Goal: Task Accomplishment & Management: Manage account settings

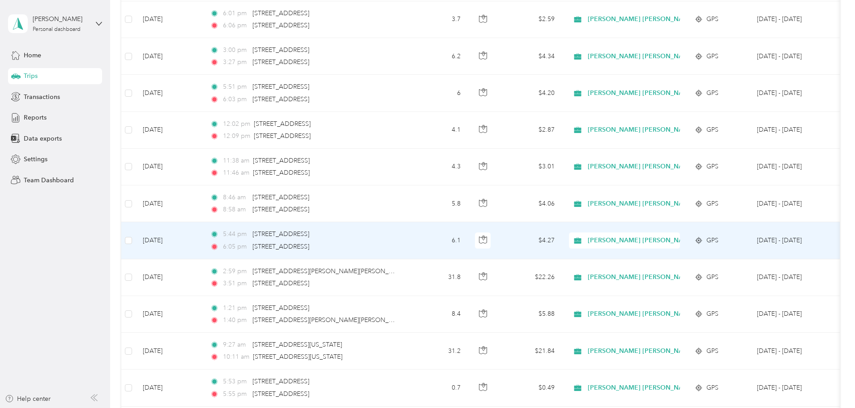
scroll to position [1835, 0]
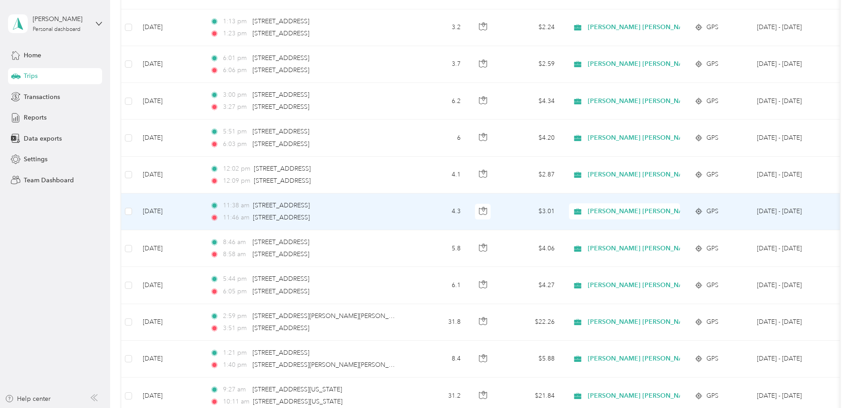
click at [660, 212] on span "[PERSON_NAME] [PERSON_NAME] Family Agency" at bounding box center [664, 211] width 152 height 10
click at [672, 242] on span "Personal" at bounding box center [732, 243] width 163 height 9
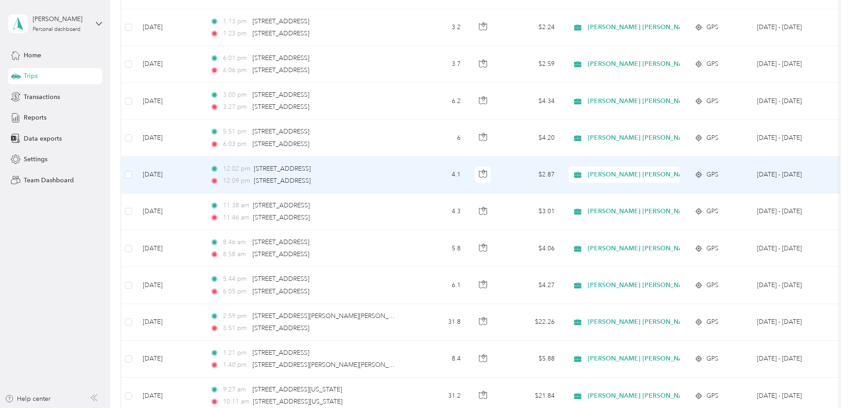
click at [664, 173] on span "[PERSON_NAME] [PERSON_NAME] Family Agency" at bounding box center [664, 175] width 152 height 10
click at [666, 208] on li "Personal" at bounding box center [723, 205] width 191 height 16
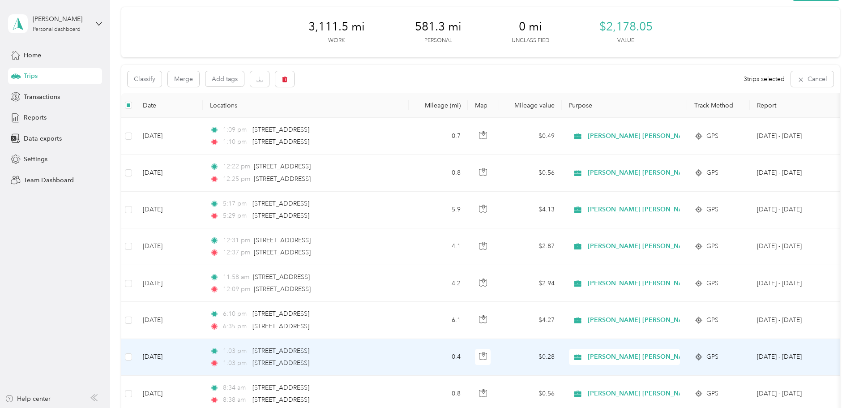
scroll to position [0, 0]
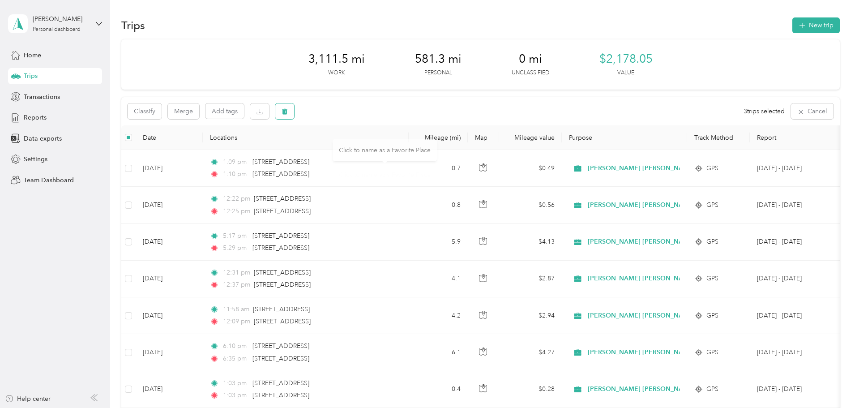
click at [288, 108] on span "button" at bounding box center [284, 111] width 6 height 8
click at [405, 153] on button "Yes" at bounding box center [410, 148] width 17 height 14
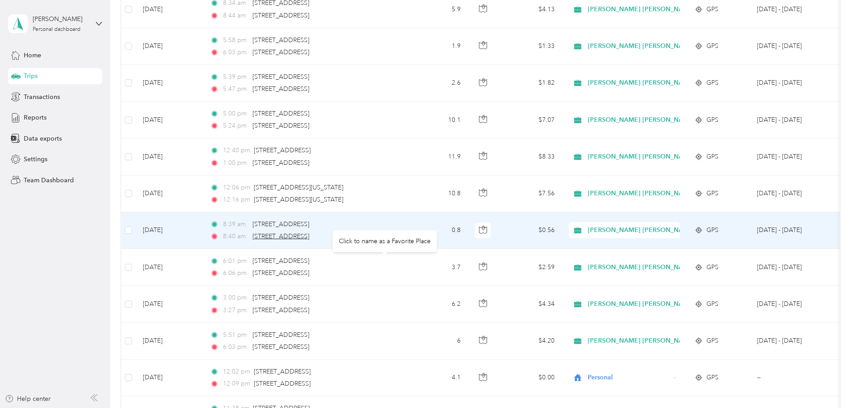
scroll to position [1477, 0]
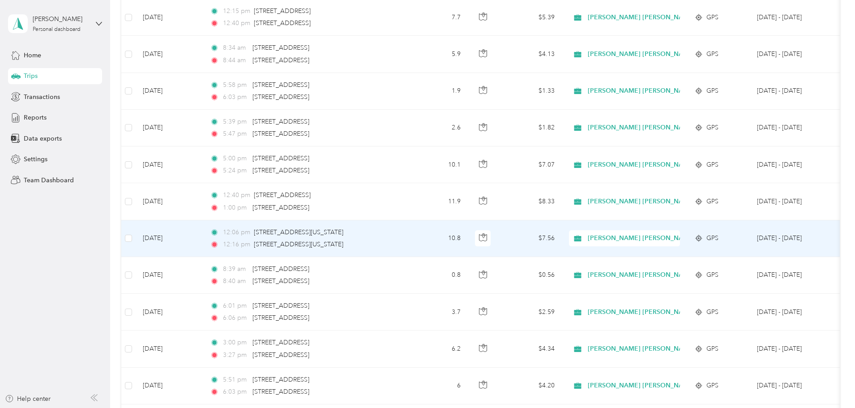
click at [708, 240] on span "[PERSON_NAME] [PERSON_NAME] Family Agency" at bounding box center [664, 238] width 152 height 10
click at [686, 270] on span "Personal" at bounding box center [732, 267] width 163 height 9
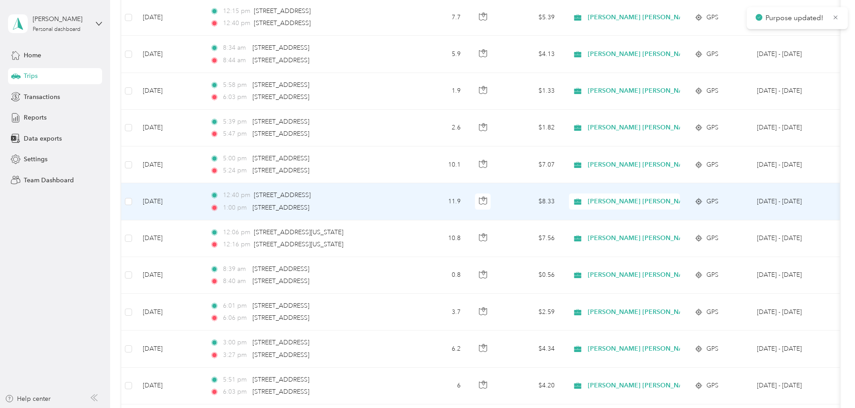
click at [670, 206] on span "[PERSON_NAME] [PERSON_NAME] Family Agency" at bounding box center [664, 201] width 152 height 10
click at [667, 230] on span "Personal" at bounding box center [732, 233] width 163 height 9
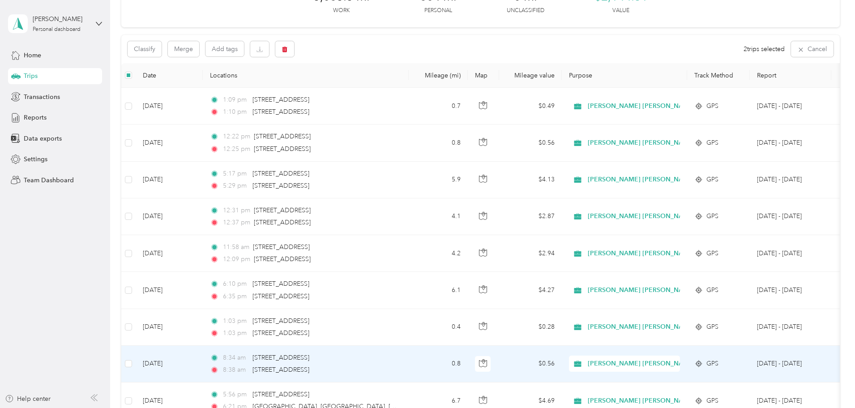
scroll to position [0, 0]
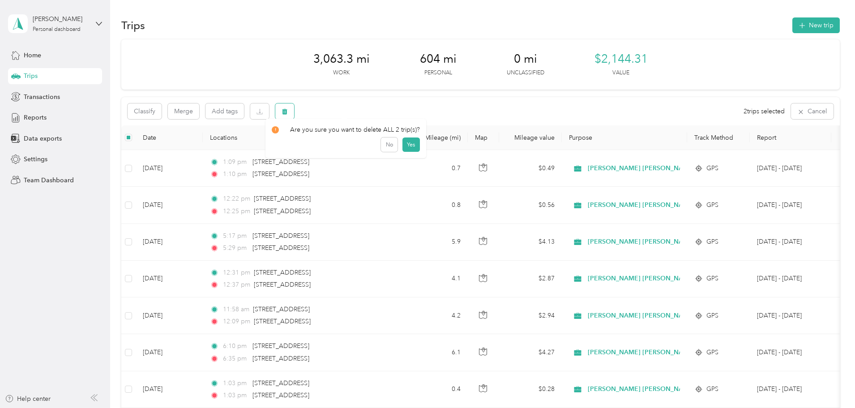
click at [288, 113] on icon "button" at bounding box center [284, 111] width 6 height 6
click at [405, 145] on button "Yes" at bounding box center [410, 148] width 17 height 14
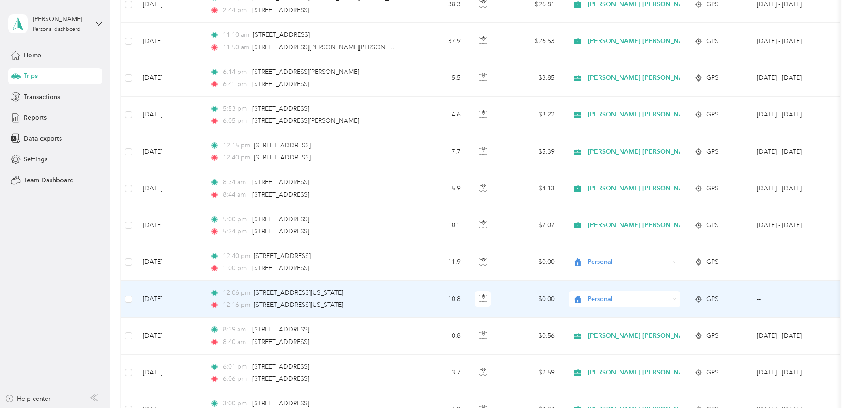
scroll to position [1298, 0]
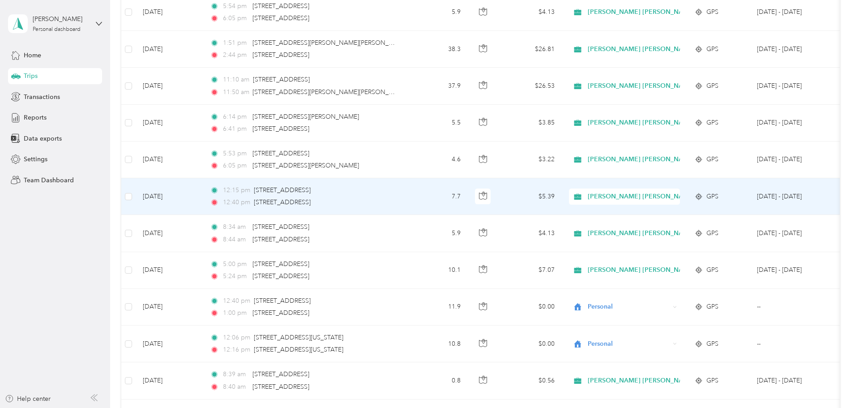
click at [648, 192] on span "[PERSON_NAME] [PERSON_NAME] Family Agency" at bounding box center [664, 197] width 152 height 10
click at [651, 224] on span "Personal" at bounding box center [732, 228] width 163 height 9
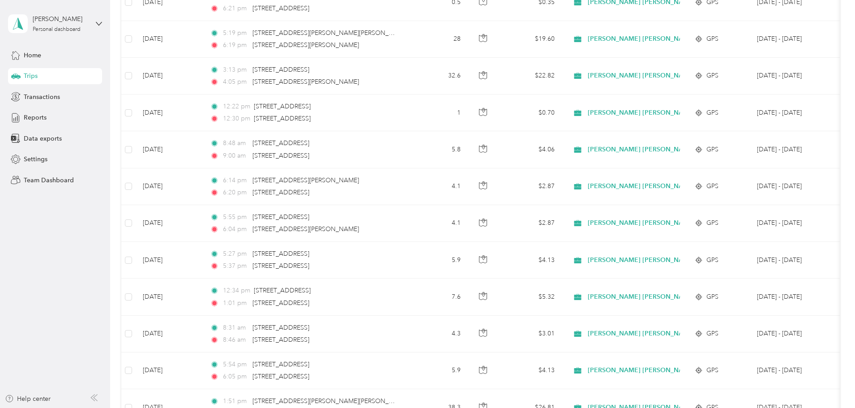
scroll to position [1207, 0]
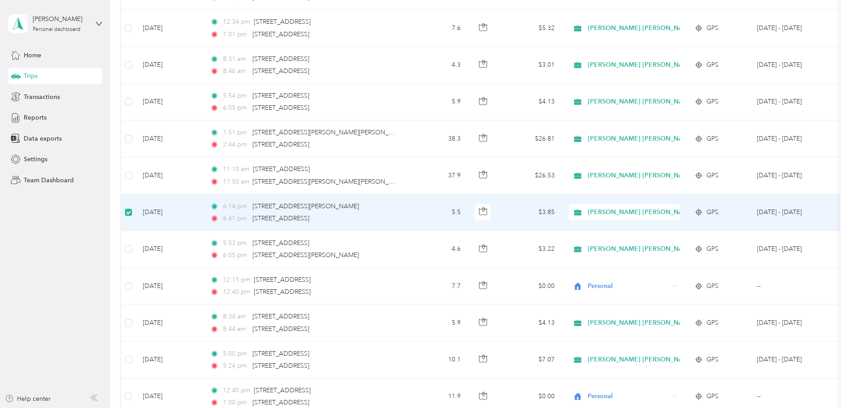
click at [468, 216] on td "5.5" at bounding box center [438, 212] width 59 height 37
click at [468, 213] on td "5.5" at bounding box center [438, 212] width 59 height 37
click at [468, 219] on td "5.5" at bounding box center [438, 212] width 59 height 37
click at [562, 214] on td "$3.85" at bounding box center [530, 212] width 63 height 37
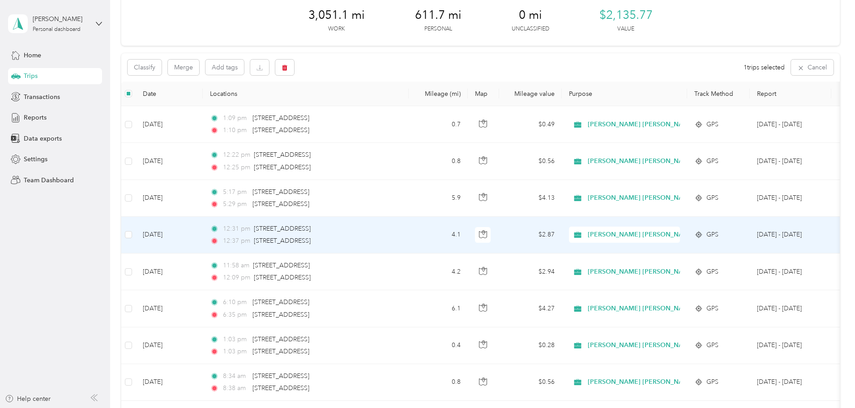
scroll to position [0, 0]
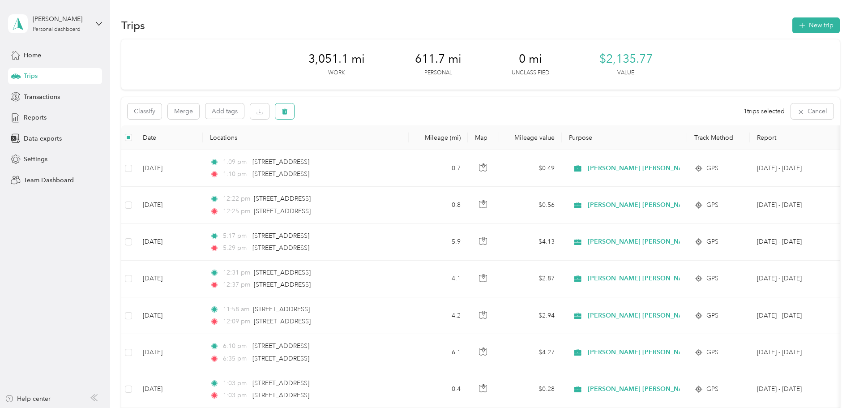
click at [294, 105] on button "button" at bounding box center [284, 111] width 19 height 16
click at [407, 153] on button "Yes" at bounding box center [410, 148] width 17 height 14
click at [792, 28] on button "New trip" at bounding box center [815, 25] width 47 height 16
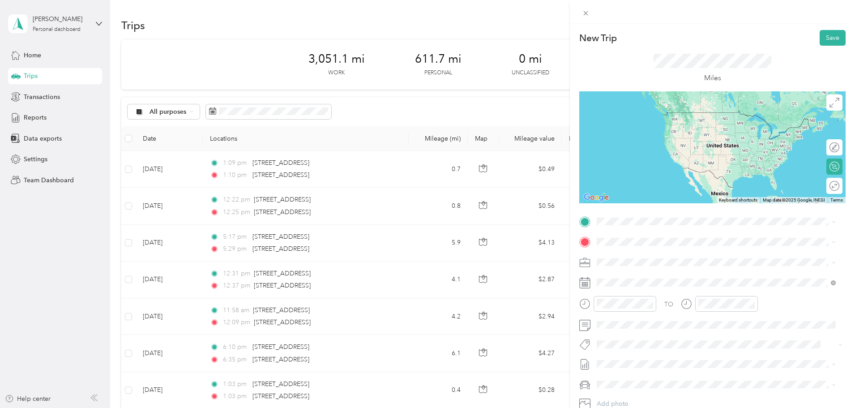
click at [652, 249] on span "230 Broadway Street Lake Elsinore, California 92530, United States" at bounding box center [659, 251] width 90 height 8
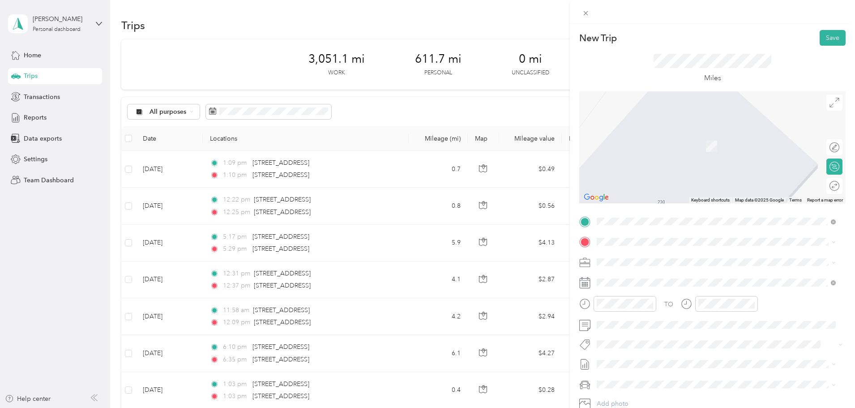
click at [657, 288] on ol "From search results 31772 Casino Drive Lake Elsinore, California 92530, United …" at bounding box center [715, 301] width 245 height 107
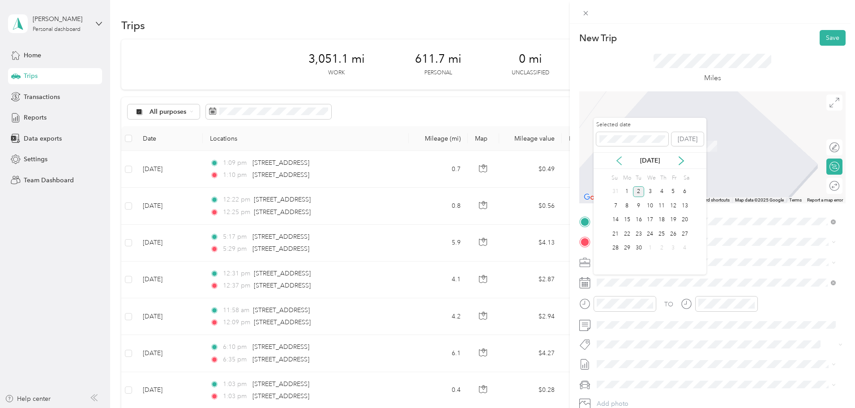
click at [618, 162] on icon at bounding box center [619, 161] width 4 height 8
click at [663, 222] on div "14" at bounding box center [662, 219] width 12 height 11
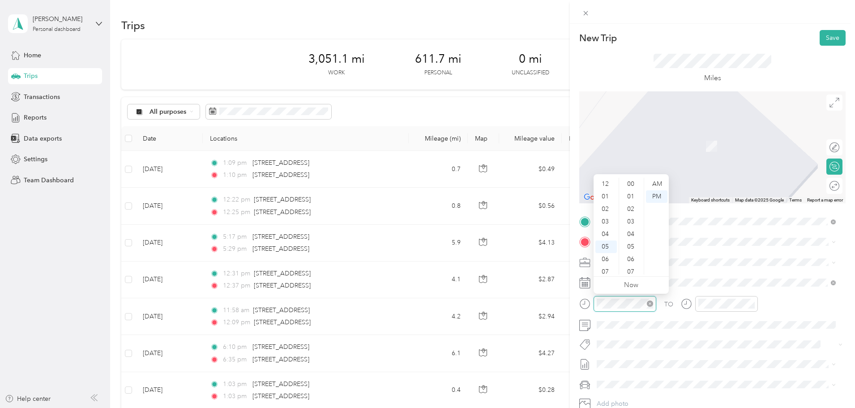
scroll to position [54, 0]
click at [610, 229] on div "08" at bounding box center [605, 230] width 21 height 13
click at [630, 183] on div "45" at bounding box center [631, 185] width 21 height 13
click at [654, 182] on div "AM" at bounding box center [656, 184] width 21 height 13
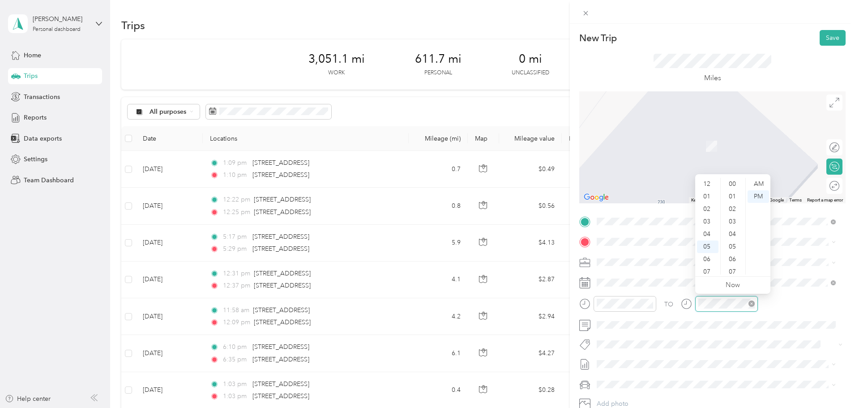
scroll to position [54, 0]
click at [706, 239] on div "09" at bounding box center [707, 243] width 21 height 13
click at [732, 187] on div "00" at bounding box center [732, 184] width 21 height 13
click at [760, 183] on div "AM" at bounding box center [757, 184] width 21 height 13
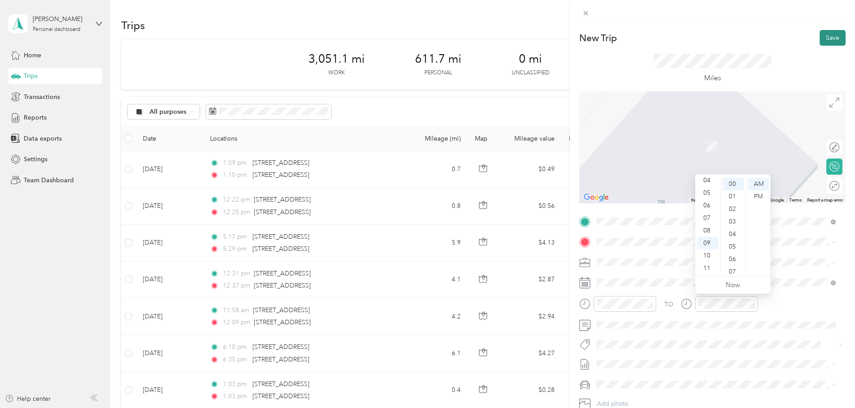
click at [824, 38] on button "Save" at bounding box center [832, 38] width 26 height 16
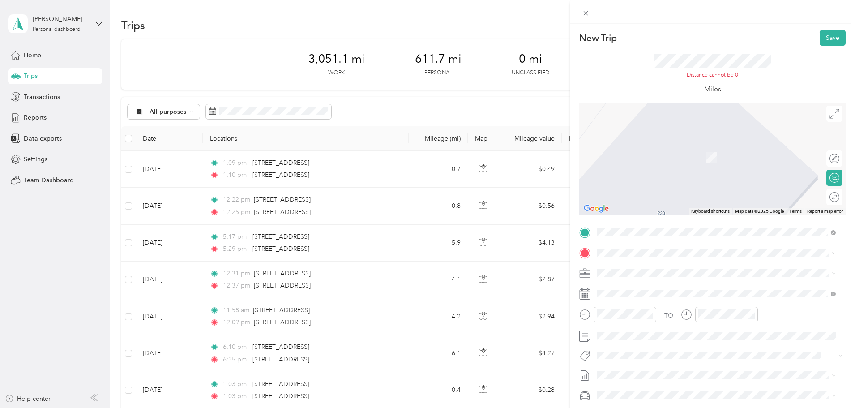
click at [635, 284] on span "31772 Casino Drive Lake Elsinore, California 92530, United States" at bounding box center [659, 282] width 90 height 8
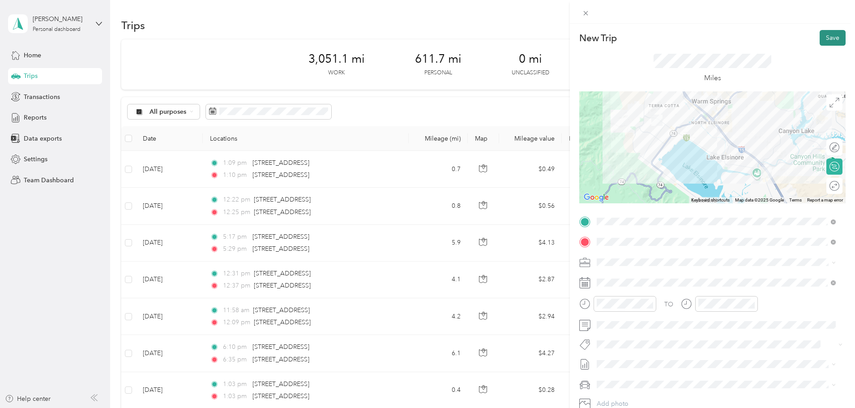
click at [819, 36] on button "Save" at bounding box center [832, 38] width 26 height 16
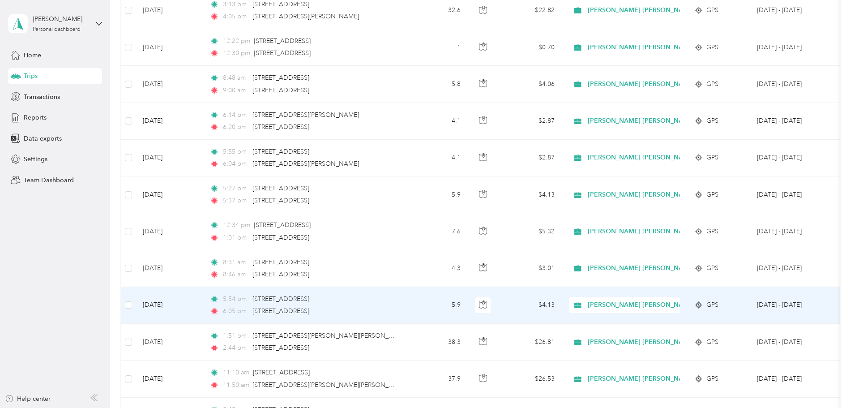
scroll to position [985, 0]
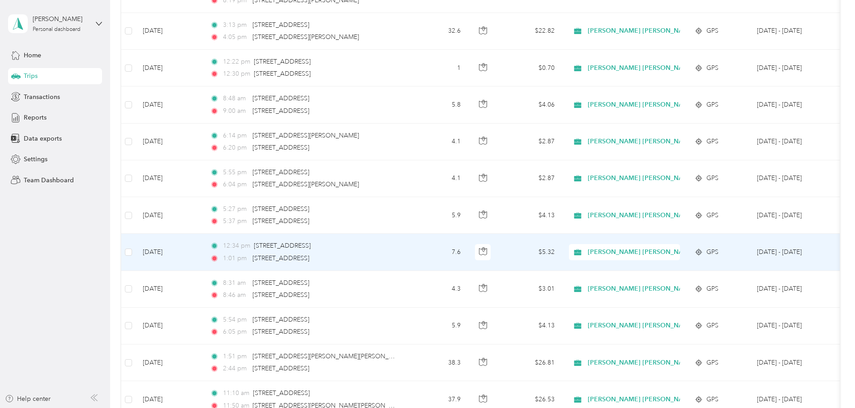
click at [653, 256] on span "[PERSON_NAME] [PERSON_NAME] Family Agency" at bounding box center [664, 252] width 152 height 10
click at [652, 286] on li "Personal" at bounding box center [723, 282] width 191 height 16
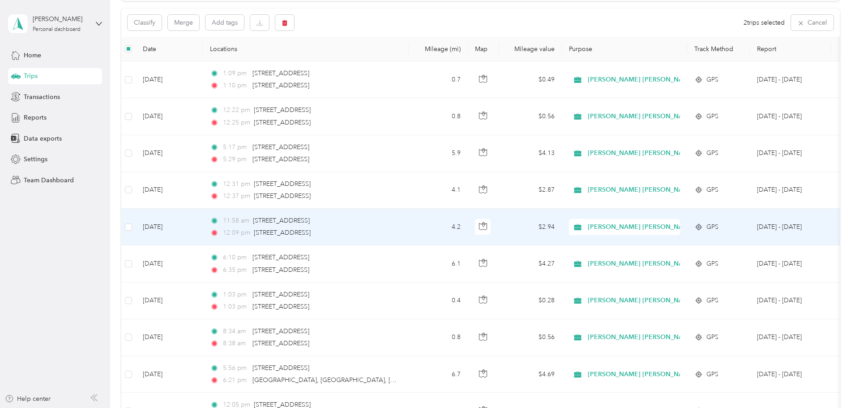
scroll to position [0, 0]
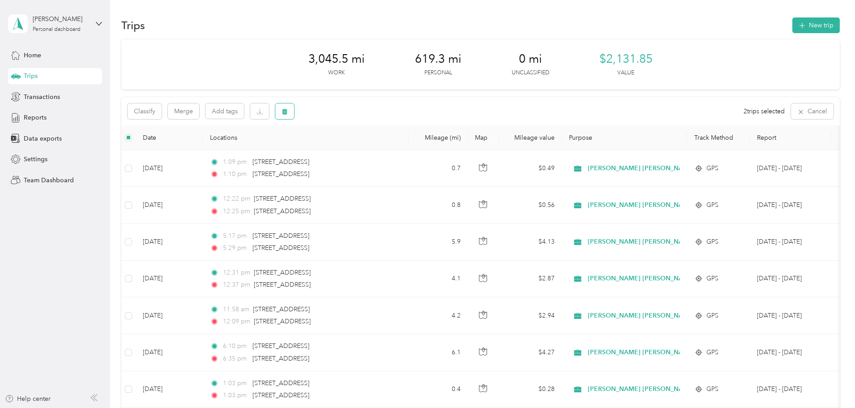
click at [287, 111] on icon "button" at bounding box center [284, 112] width 5 height 6
click at [410, 147] on button "Yes" at bounding box center [410, 148] width 17 height 14
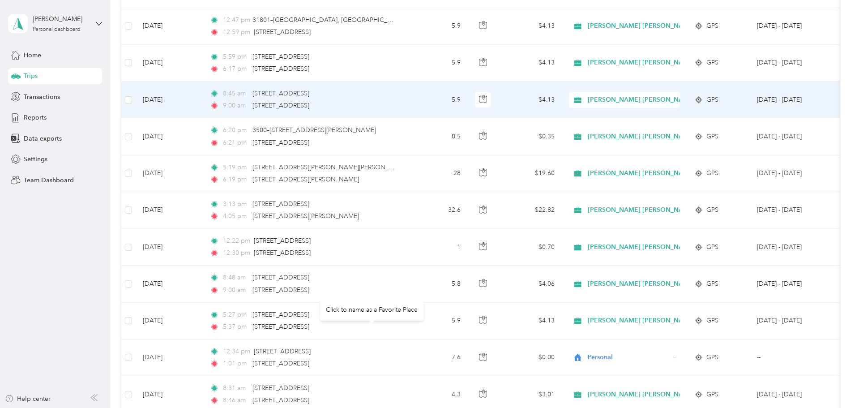
scroll to position [761, 0]
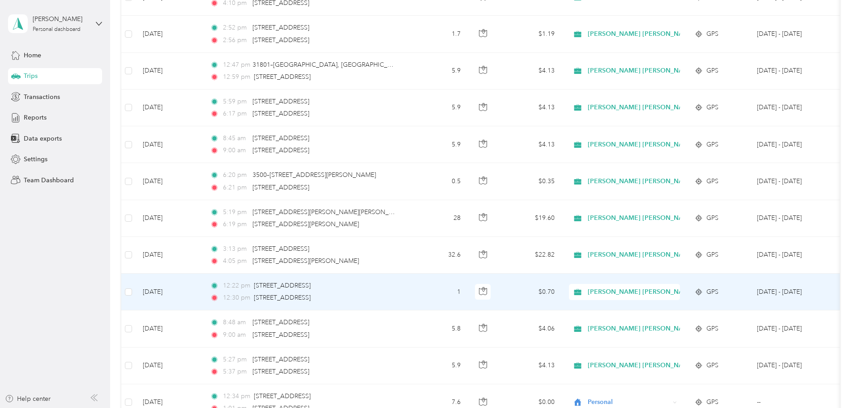
click at [685, 288] on span "[PERSON_NAME] [PERSON_NAME] Family Agency" at bounding box center [664, 292] width 152 height 10
click at [669, 320] on span "Personal" at bounding box center [732, 324] width 163 height 9
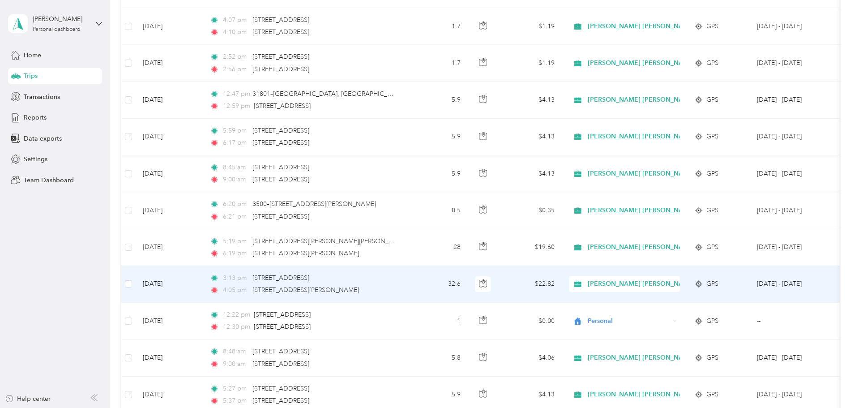
scroll to position [716, 0]
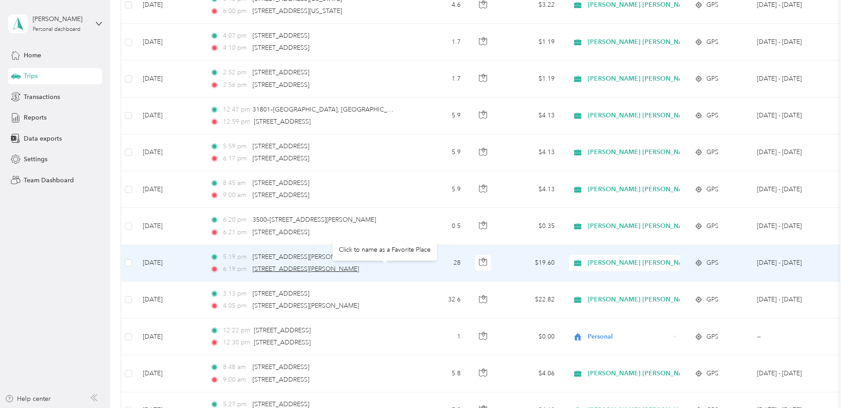
click at [359, 272] on span "[STREET_ADDRESS][PERSON_NAME]" at bounding box center [305, 269] width 107 height 8
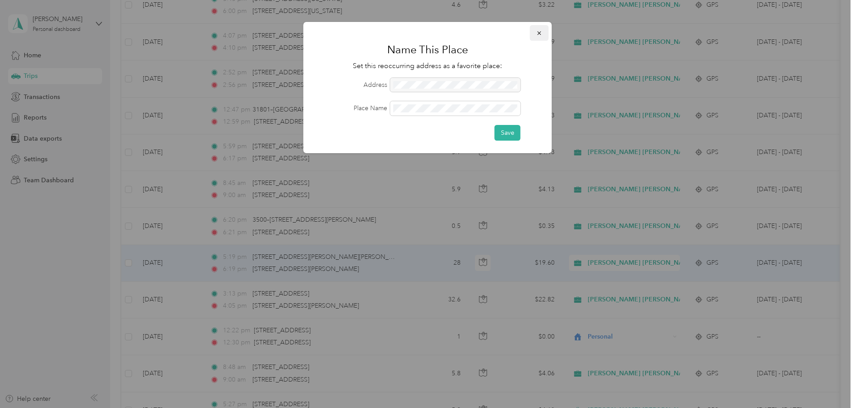
click at [538, 30] on icon "button" at bounding box center [539, 33] width 6 height 6
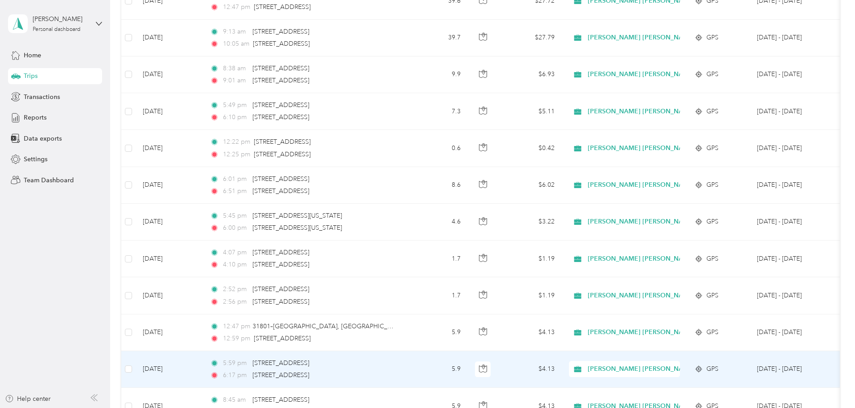
scroll to position [492, 0]
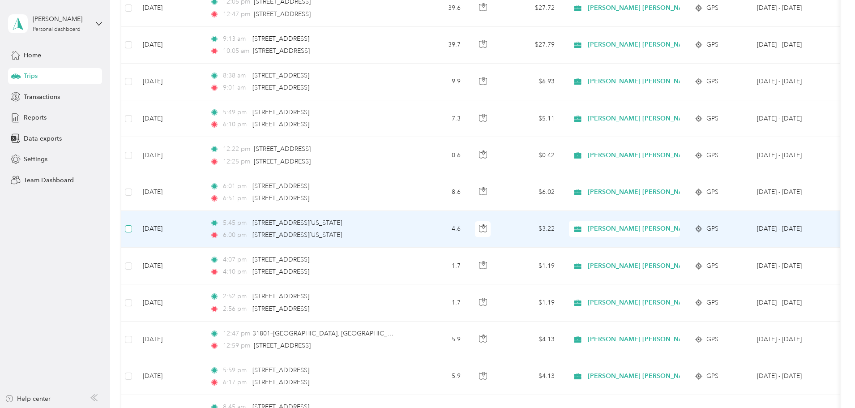
click at [132, 225] on label at bounding box center [128, 229] width 7 height 10
click at [188, 269] on div at bounding box center [427, 204] width 855 height 408
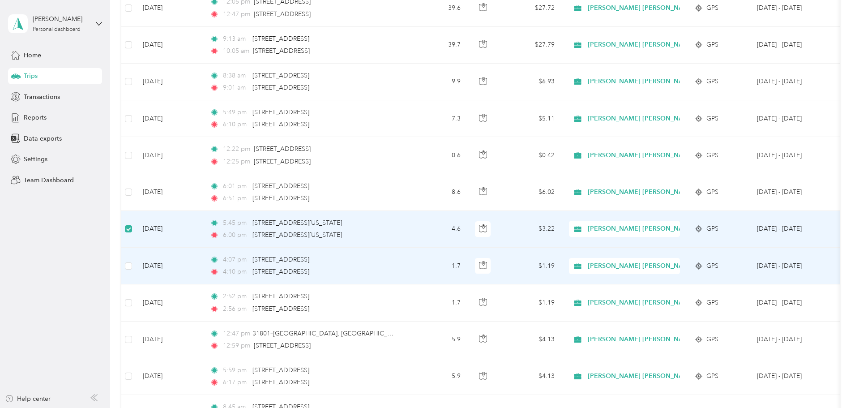
click at [136, 258] on td at bounding box center [128, 265] width 14 height 37
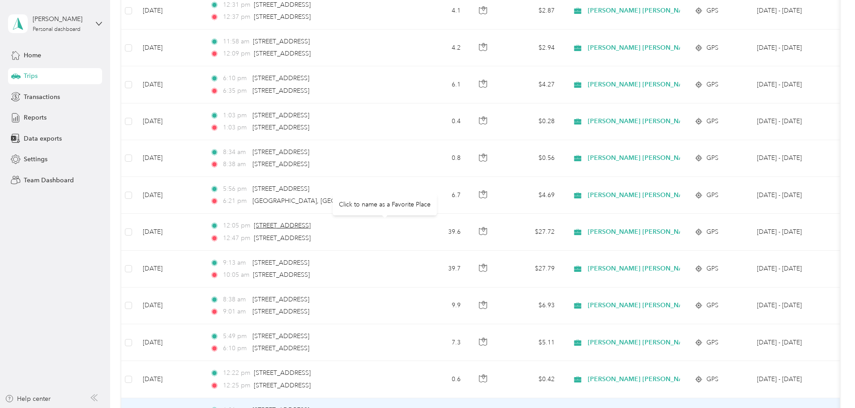
scroll to position [0, 0]
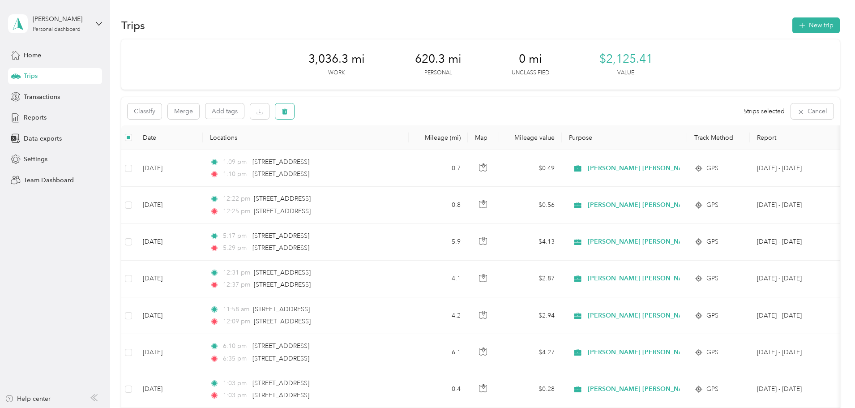
click at [294, 116] on button "button" at bounding box center [284, 111] width 19 height 16
click at [415, 150] on button "Yes" at bounding box center [410, 148] width 17 height 14
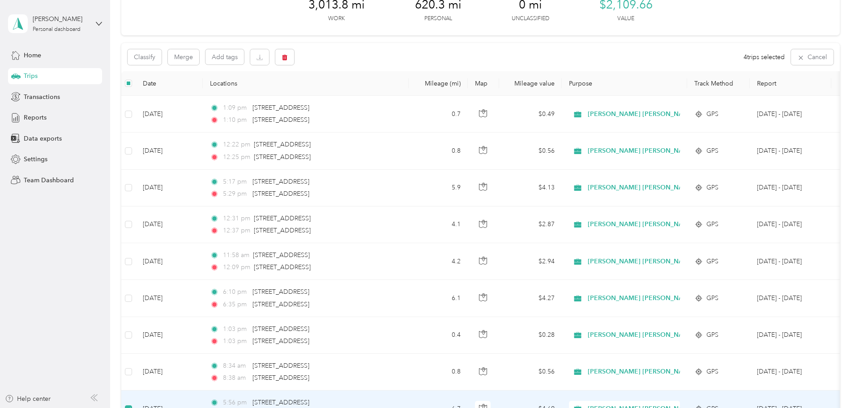
scroll to position [44, 0]
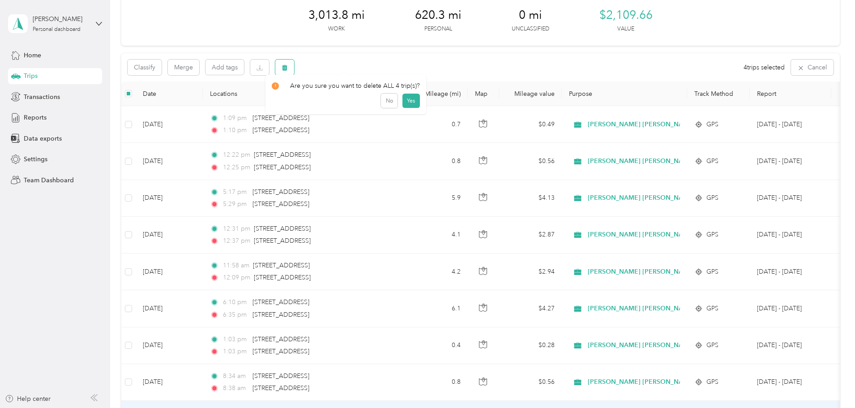
click at [294, 67] on button "button" at bounding box center [284, 68] width 19 height 16
click at [406, 107] on button "Yes" at bounding box center [410, 105] width 17 height 14
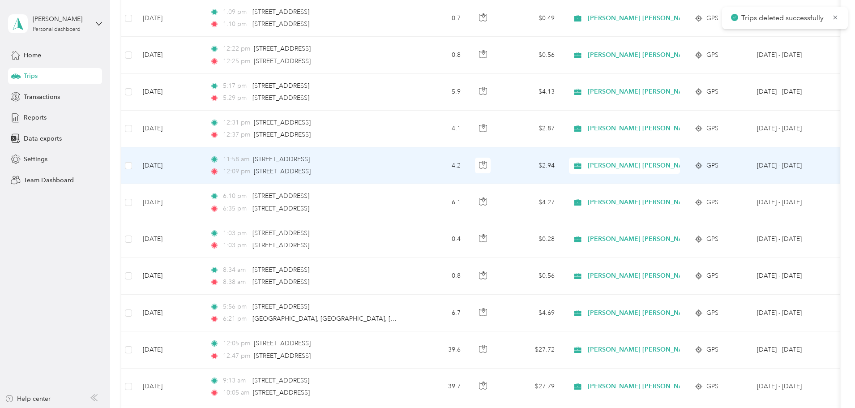
scroll to position [178, 0]
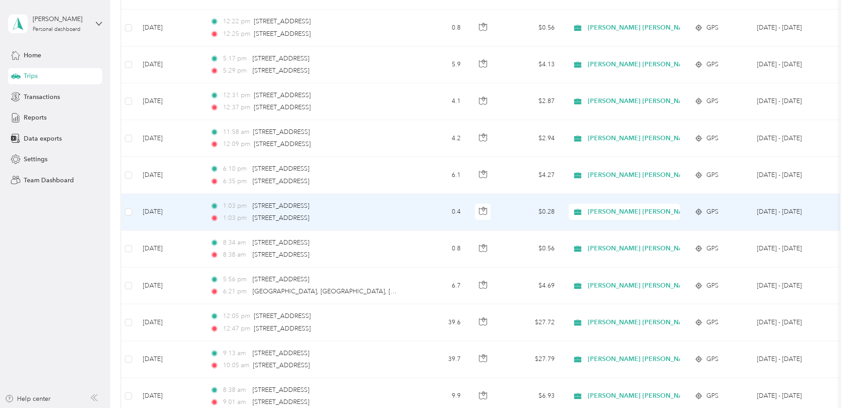
click at [672, 211] on span "[PERSON_NAME] [PERSON_NAME] Family Agency" at bounding box center [664, 212] width 152 height 10
click at [678, 240] on span "Personal" at bounding box center [732, 243] width 163 height 9
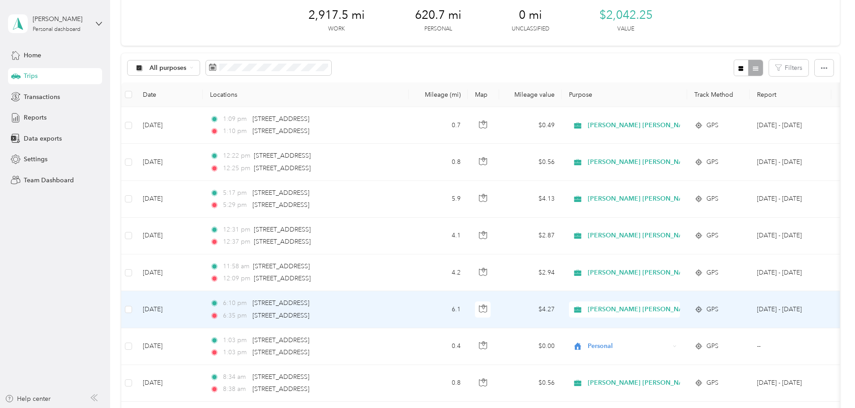
scroll to position [0, 0]
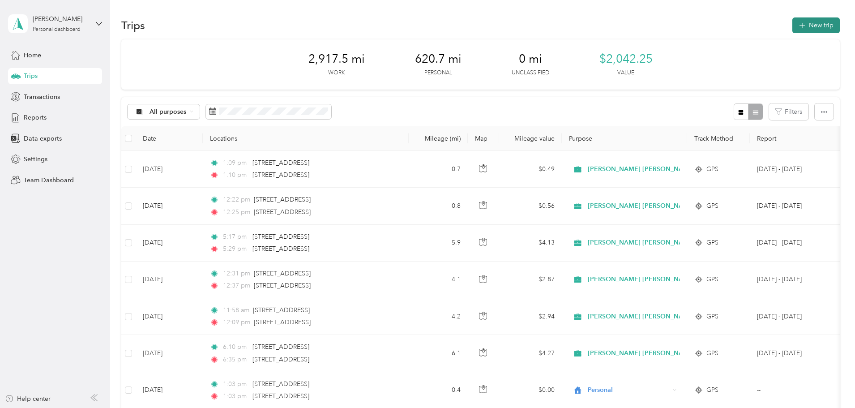
click at [797, 24] on icon "button" at bounding box center [802, 26] width 10 height 10
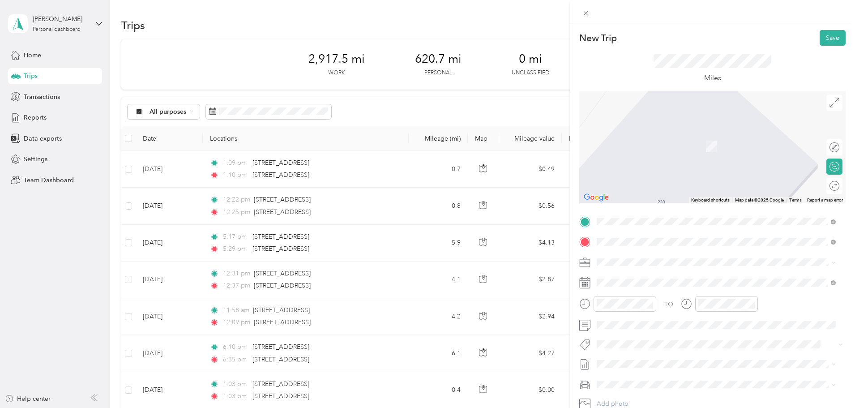
click at [659, 276] on span "31772 Casino Drive Lake Elsinore, California 92530, United States" at bounding box center [659, 274] width 90 height 8
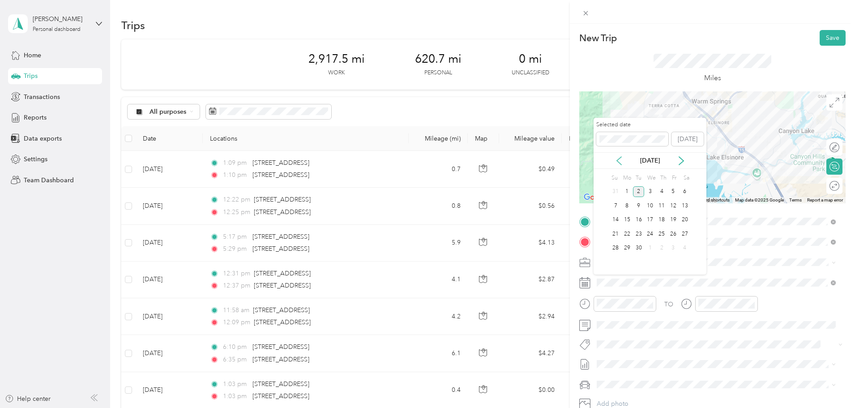
drag, startPoint x: 614, startPoint y: 158, endPoint x: 618, endPoint y: 162, distance: 5.4
click at [614, 159] on icon at bounding box center [618, 160] width 9 height 9
click at [670, 246] on div "29" at bounding box center [673, 248] width 12 height 11
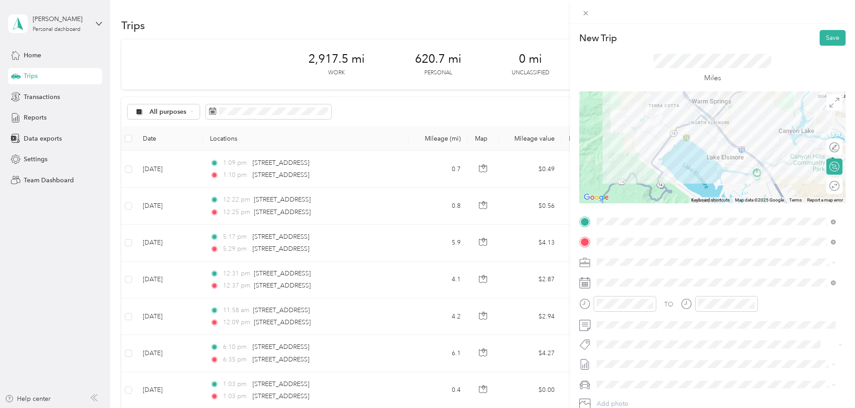
click at [628, 311] on div at bounding box center [617, 307] width 77 height 22
click at [605, 228] on div "08" at bounding box center [605, 230] width 21 height 13
click at [628, 186] on div "10" at bounding box center [631, 191] width 21 height 13
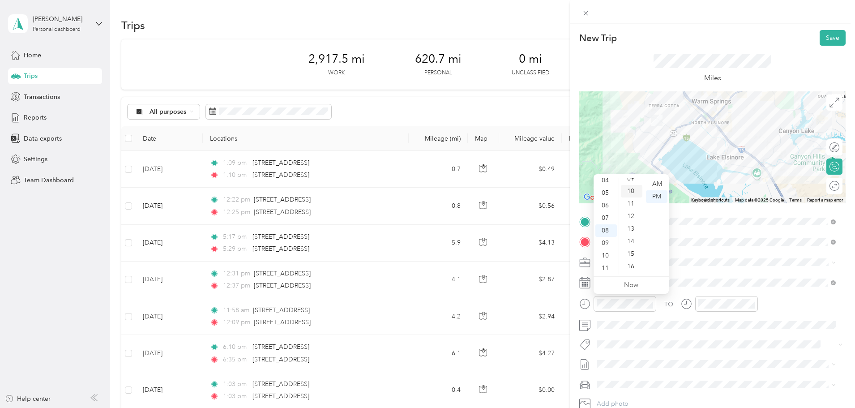
scroll to position [125, 0]
click at [656, 180] on div "AM" at bounding box center [656, 184] width 21 height 13
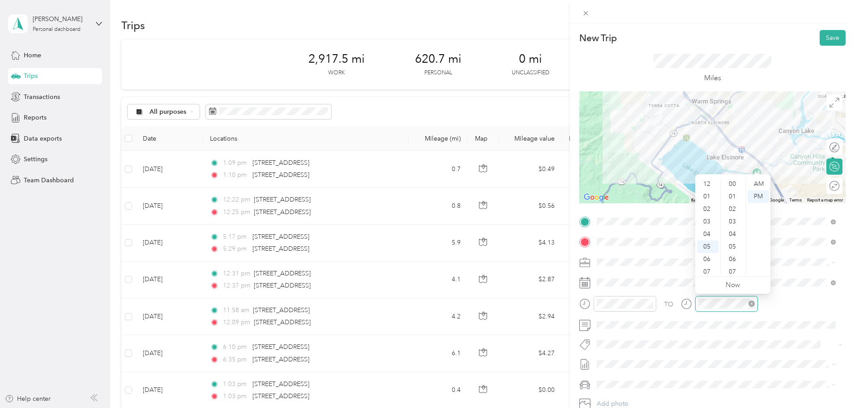
scroll to position [655, 0]
click at [706, 230] on div "08" at bounding box center [707, 230] width 21 height 13
click at [730, 269] on div "20" at bounding box center [732, 271] width 21 height 13
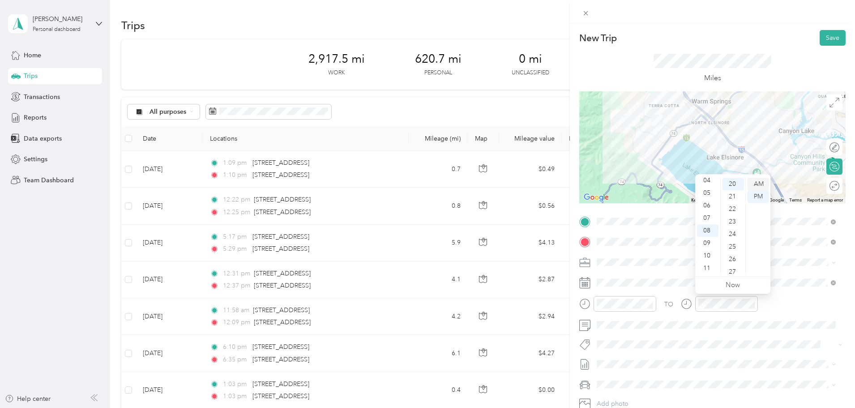
click at [758, 183] on div "AM" at bounding box center [757, 184] width 21 height 13
click at [822, 39] on button "Save" at bounding box center [832, 38] width 26 height 16
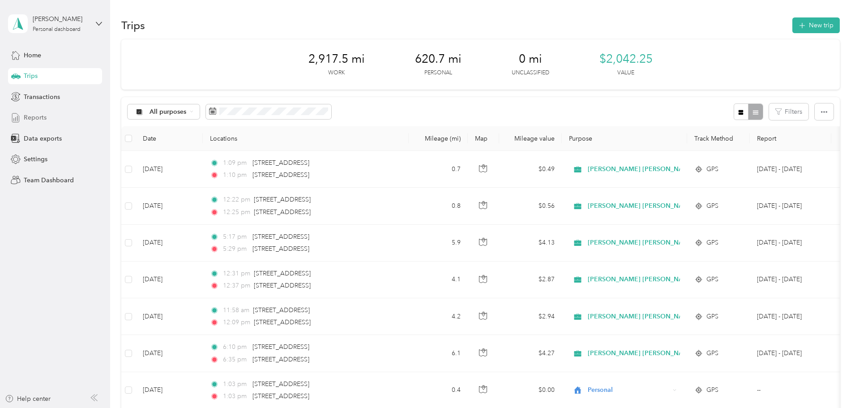
click at [49, 114] on div "Reports" at bounding box center [55, 118] width 94 height 16
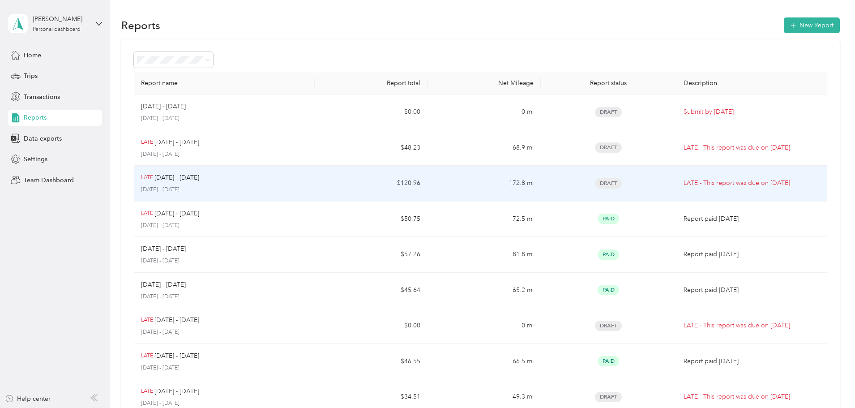
click at [455, 184] on td "172.8 mi" at bounding box center [483, 184] width 113 height 36
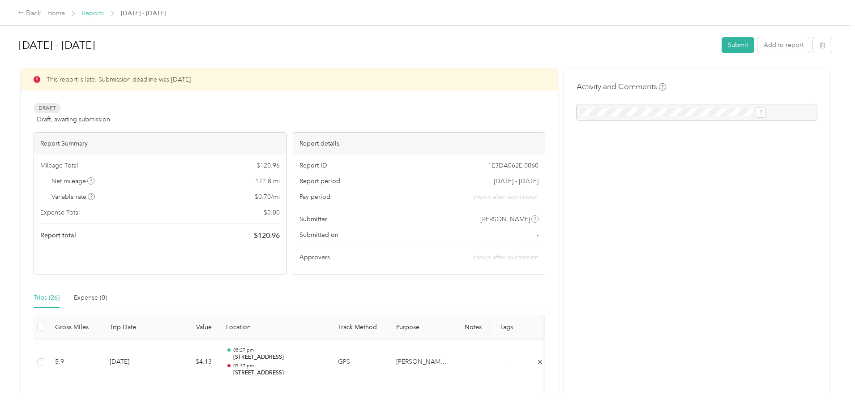
click at [104, 10] on link "Reports" at bounding box center [93, 13] width 22 height 8
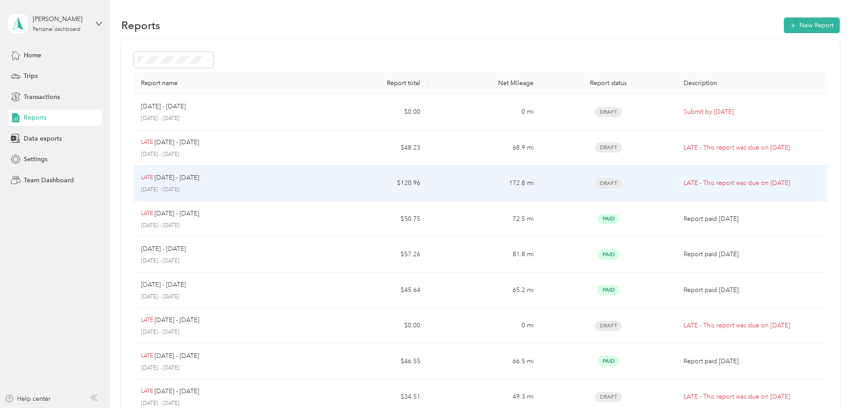
click at [307, 180] on div "LATE Aug 1 - 15, 2025" at bounding box center [224, 178] width 166 height 10
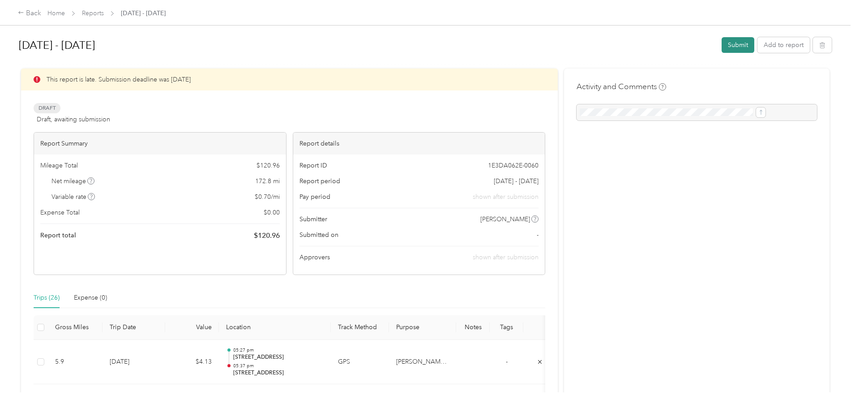
click at [721, 45] on button "Submit" at bounding box center [737, 45] width 33 height 16
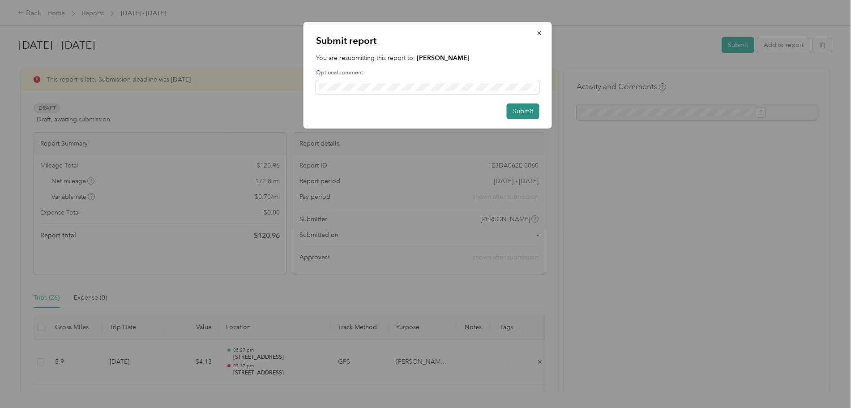
click at [524, 105] on button "Submit" at bounding box center [523, 111] width 33 height 16
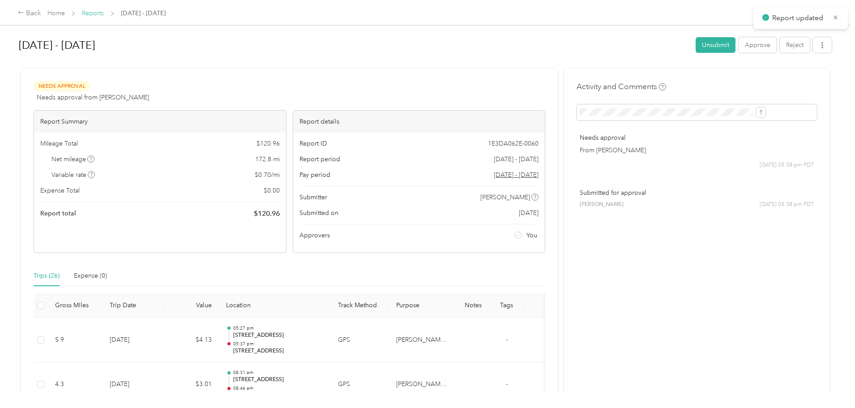
click at [104, 13] on link "Reports" at bounding box center [93, 13] width 22 height 8
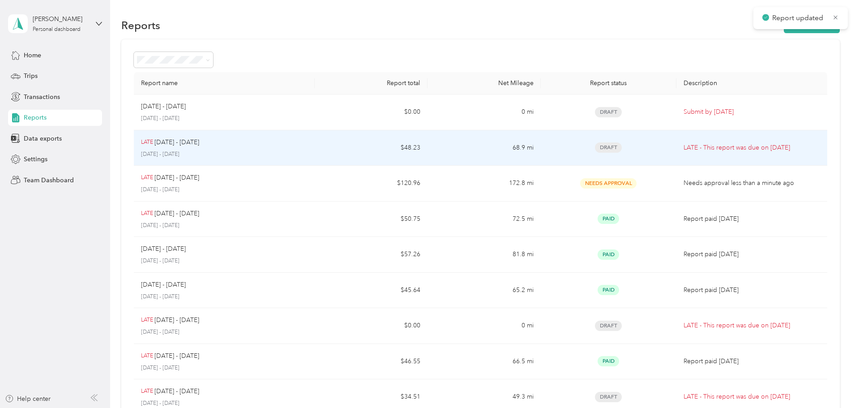
click at [444, 142] on td "68.9 mi" at bounding box center [483, 148] width 113 height 36
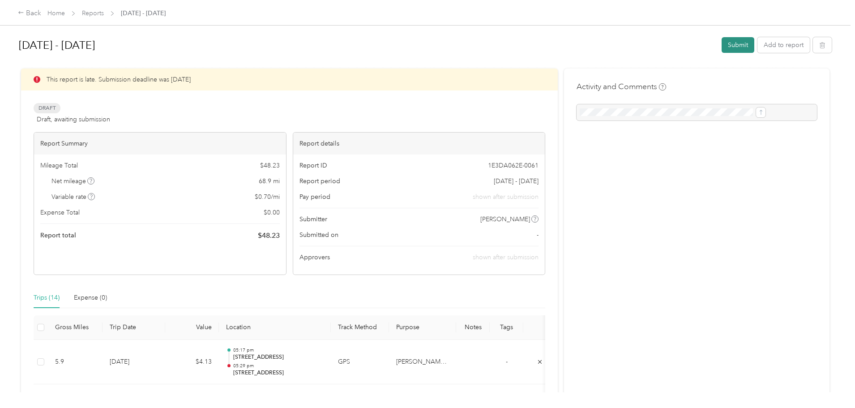
click at [721, 44] on button "Submit" at bounding box center [737, 45] width 33 height 16
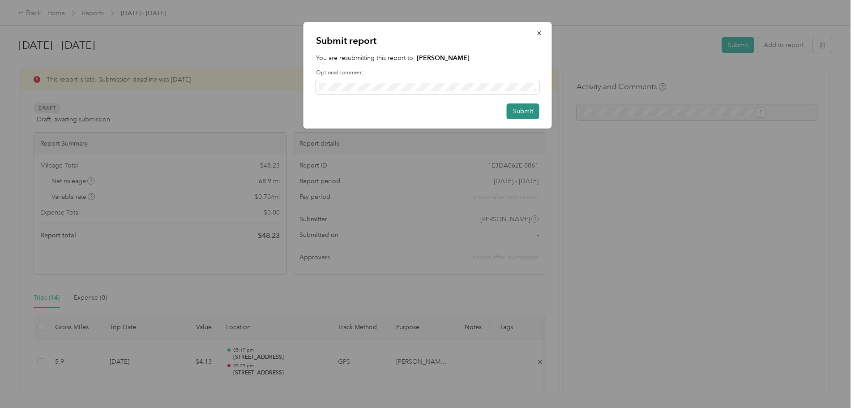
click at [516, 117] on button "Submit" at bounding box center [523, 111] width 33 height 16
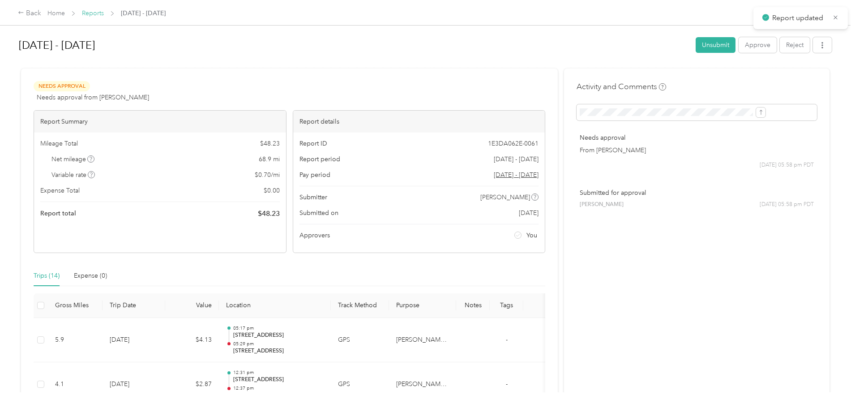
click at [104, 11] on link "Reports" at bounding box center [93, 13] width 22 height 8
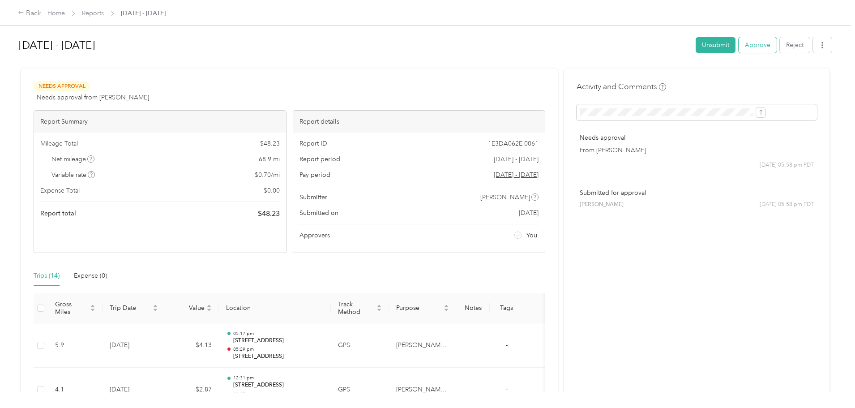
click at [738, 42] on button "Approve" at bounding box center [757, 45] width 38 height 16
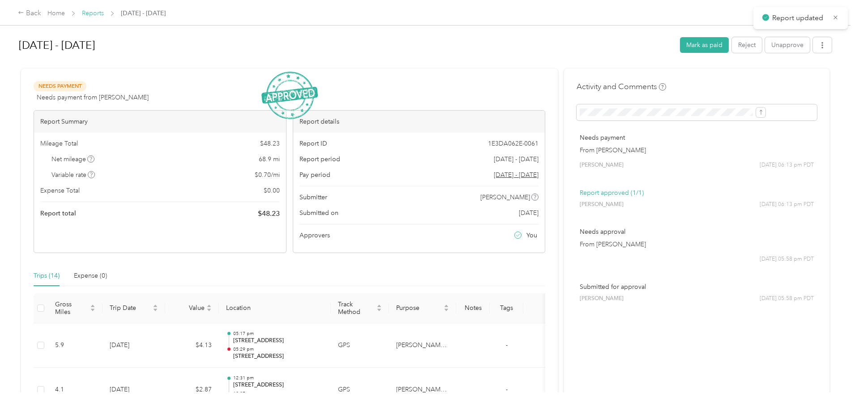
click at [104, 15] on link "Reports" at bounding box center [93, 13] width 22 height 8
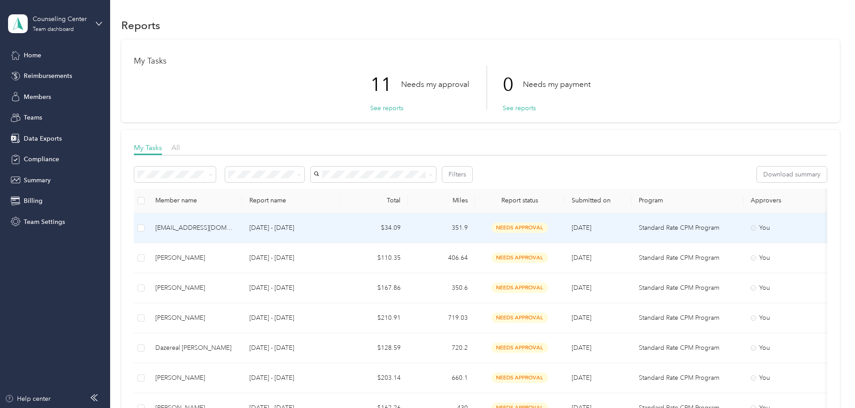
click at [333, 226] on p "[DATE] - [DATE]" at bounding box center [291, 228] width 84 height 10
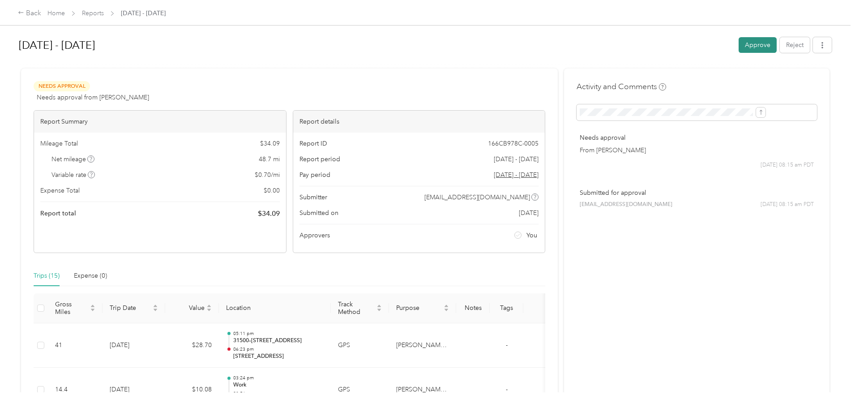
click at [738, 44] on button "Approve" at bounding box center [757, 45] width 38 height 16
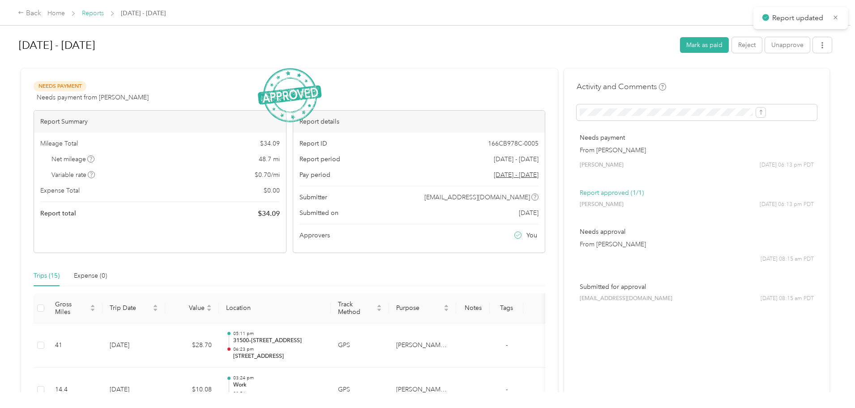
click at [104, 10] on link "Reports" at bounding box center [93, 13] width 22 height 8
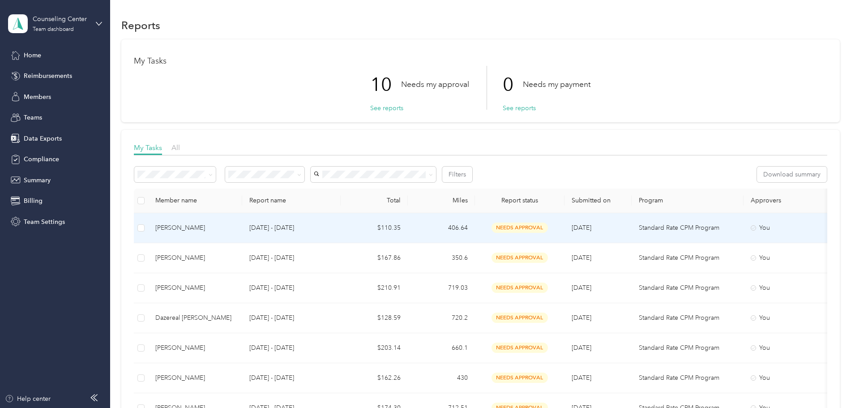
click at [235, 223] on div "[PERSON_NAME]" at bounding box center [195, 228] width 80 height 10
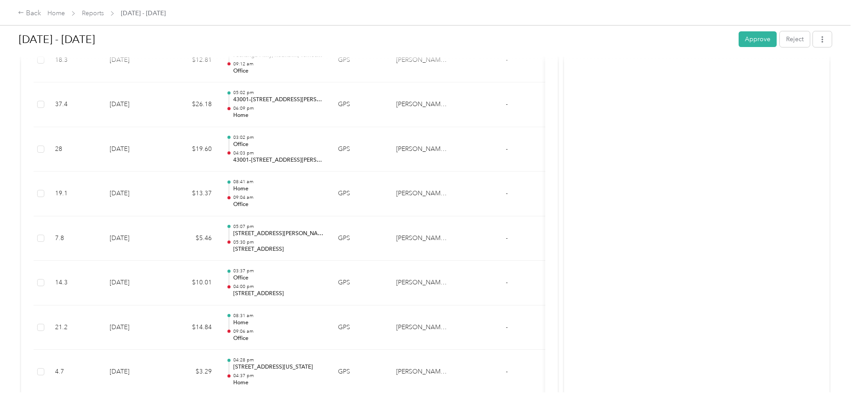
scroll to position [536, 0]
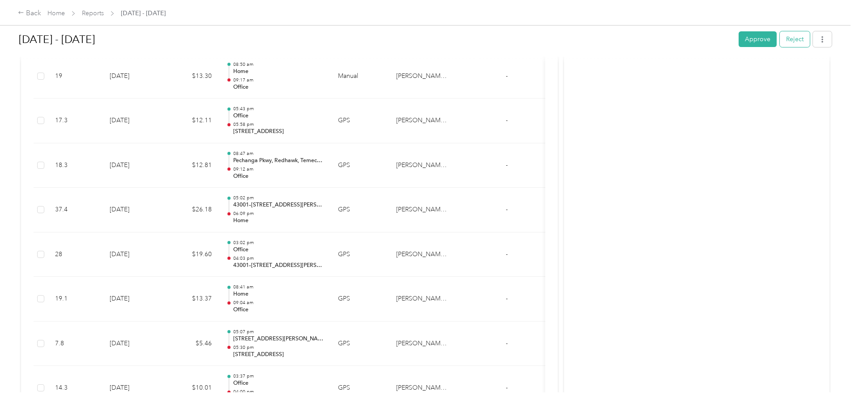
click at [780, 40] on button "Reject" at bounding box center [795, 39] width 30 height 16
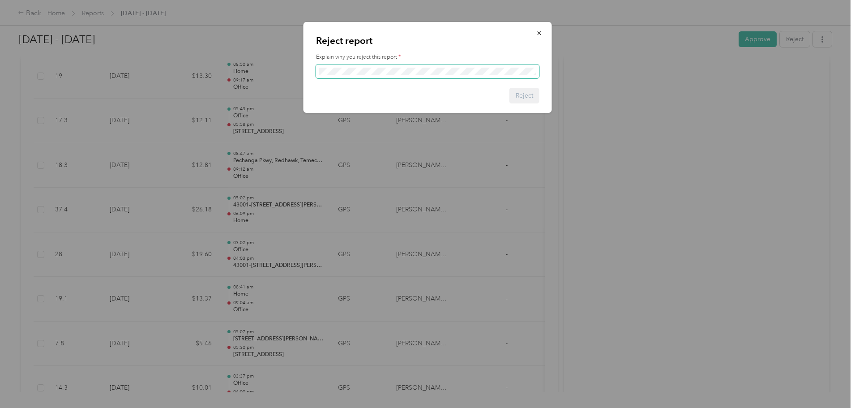
click at [380, 76] on span at bounding box center [427, 71] width 223 height 14
click at [379, 75] on span at bounding box center [427, 71] width 223 height 14
click at [537, 32] on icon "button" at bounding box center [539, 33] width 6 height 6
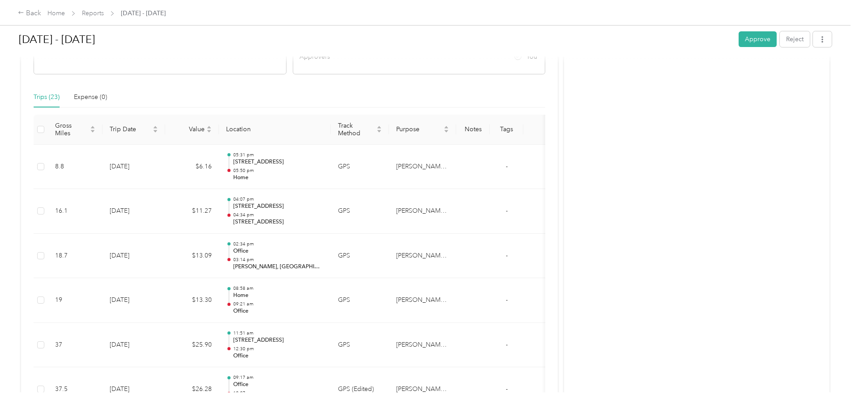
scroll to position [178, 0]
click at [780, 41] on button "Reject" at bounding box center [795, 39] width 30 height 16
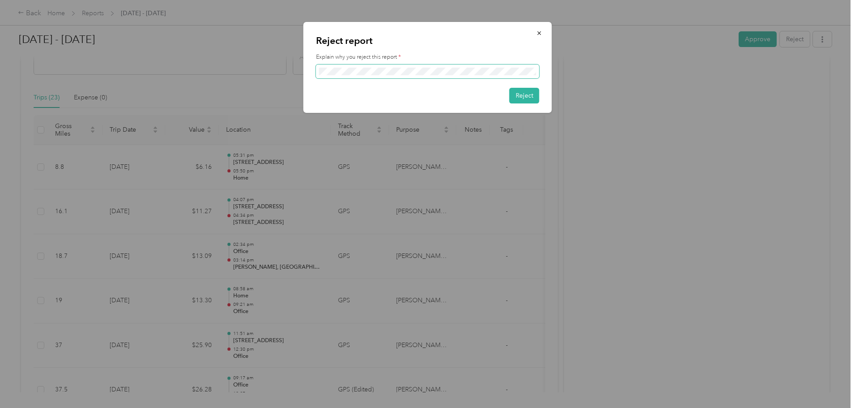
click at [413, 76] on span at bounding box center [427, 71] width 223 height 14
click at [539, 32] on icon "button" at bounding box center [539, 33] width 6 height 6
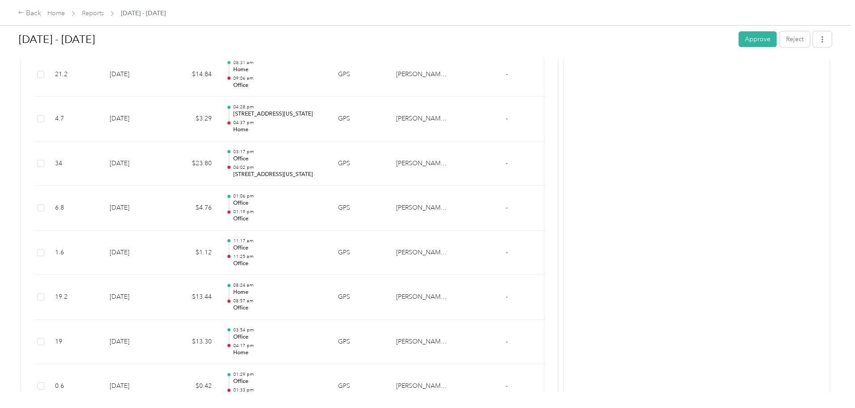
scroll to position [849, 0]
click at [780, 43] on button "Reject" at bounding box center [795, 39] width 30 height 16
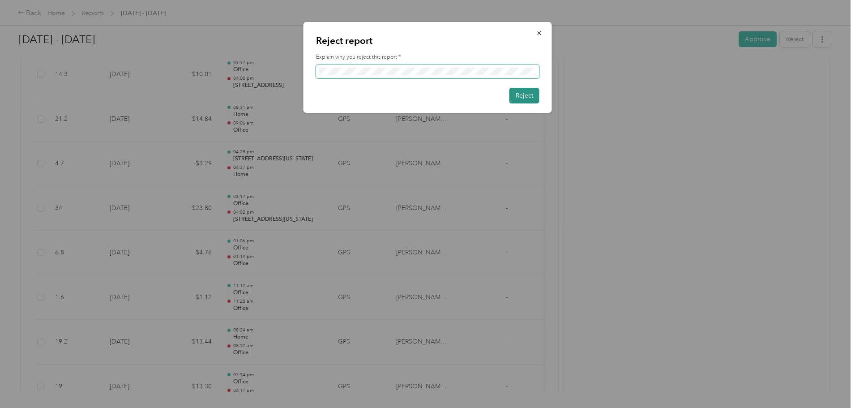
scroll to position [0, 69]
click at [528, 99] on button "Reject" at bounding box center [524, 96] width 30 height 16
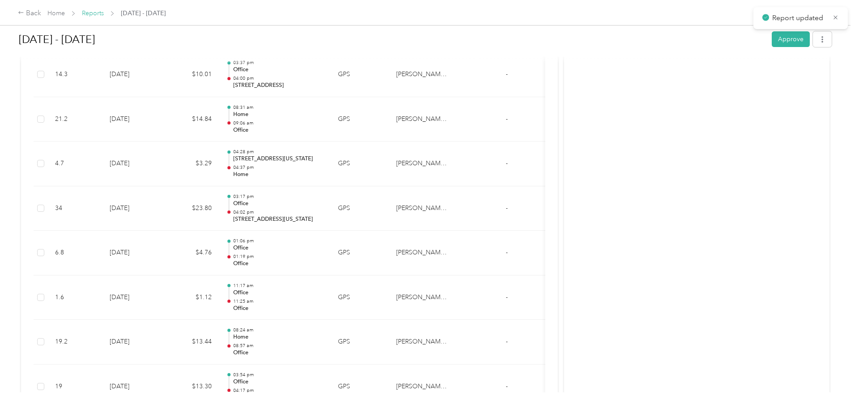
click at [104, 10] on link "Reports" at bounding box center [93, 13] width 22 height 8
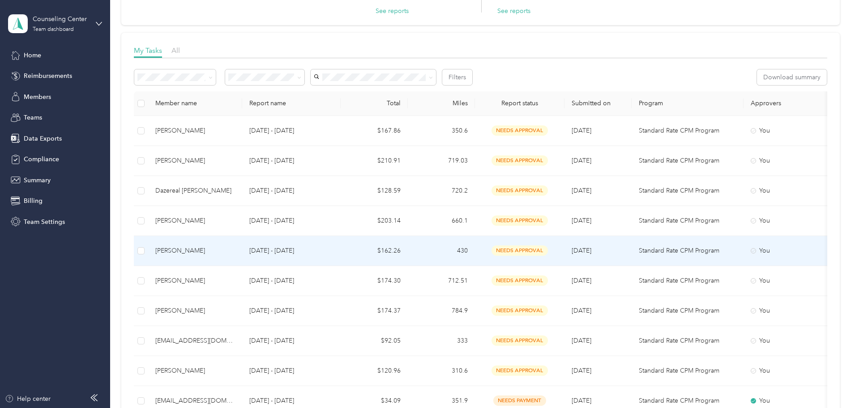
scroll to position [134, 0]
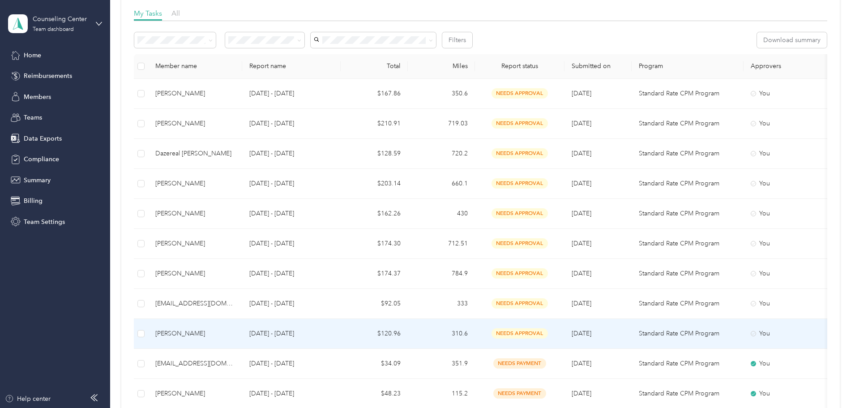
click at [333, 331] on p "[DATE] - [DATE]" at bounding box center [291, 333] width 84 height 10
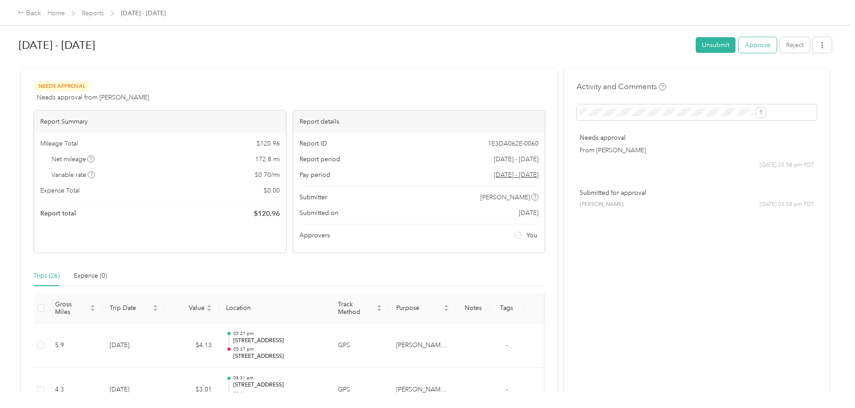
click at [738, 49] on button "Approve" at bounding box center [757, 45] width 38 height 16
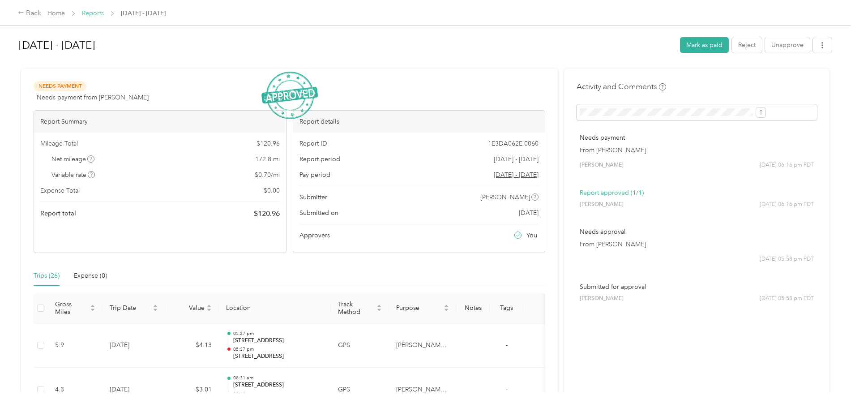
click at [104, 16] on link "Reports" at bounding box center [93, 13] width 22 height 8
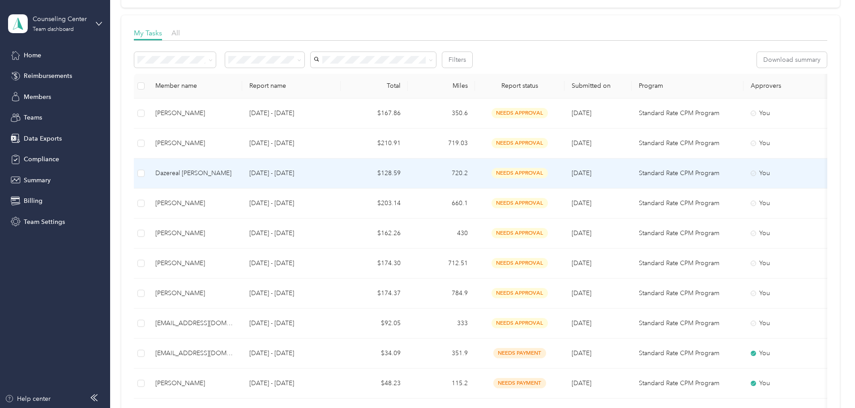
scroll to position [134, 0]
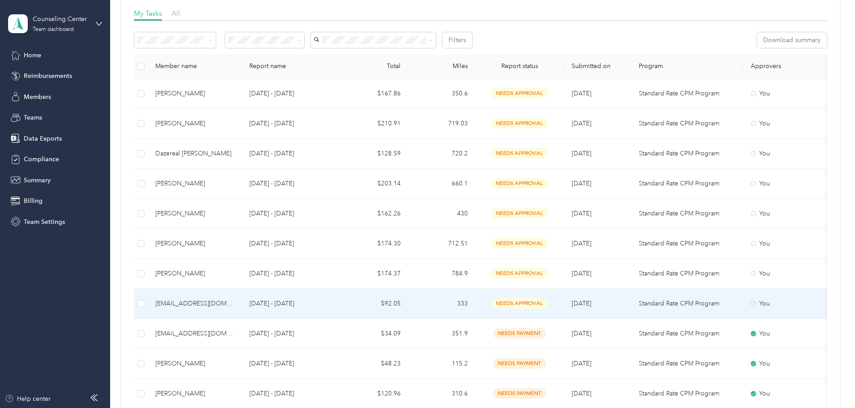
click at [324, 302] on p "[DATE] - [DATE]" at bounding box center [291, 303] width 84 height 10
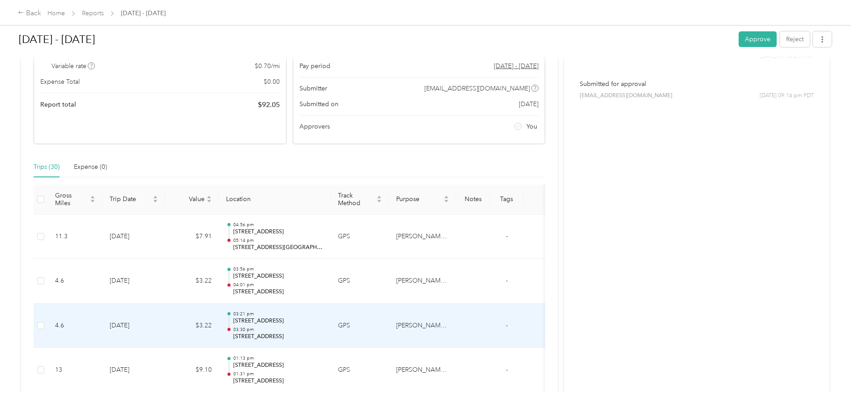
scroll to position [87, 0]
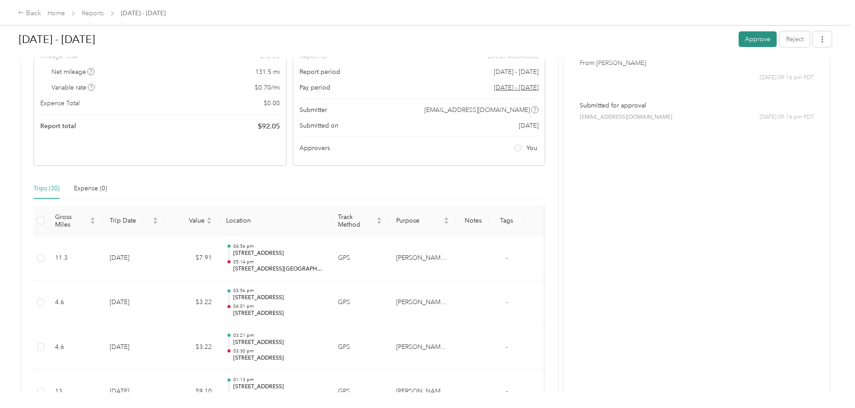
click at [738, 39] on button "Approve" at bounding box center [757, 39] width 38 height 16
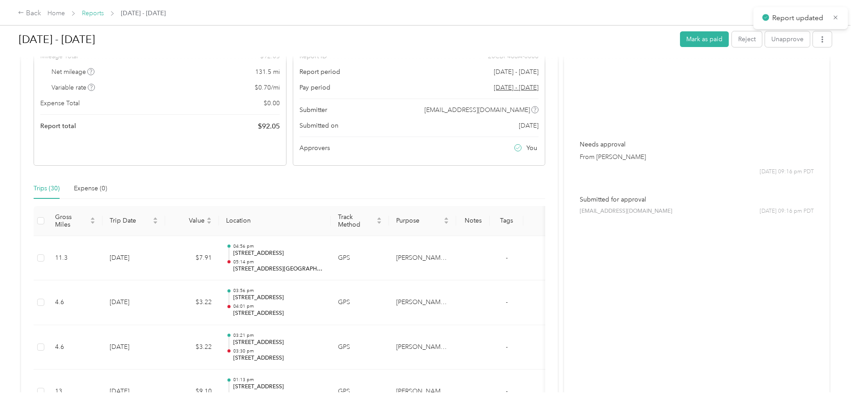
click at [104, 13] on link "Reports" at bounding box center [93, 13] width 22 height 8
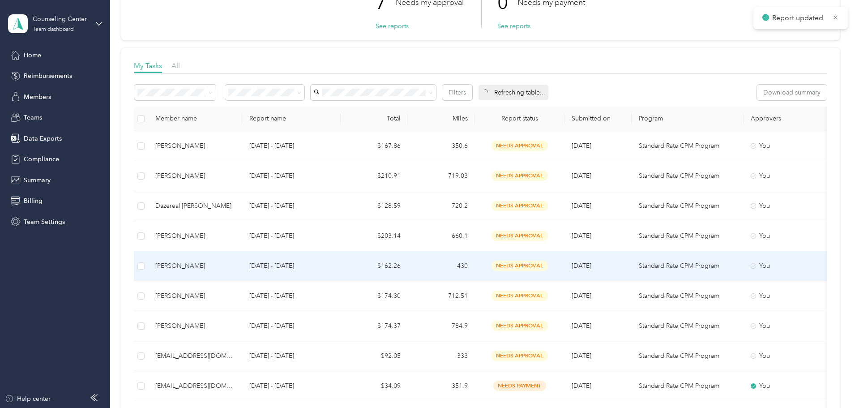
scroll to position [90, 0]
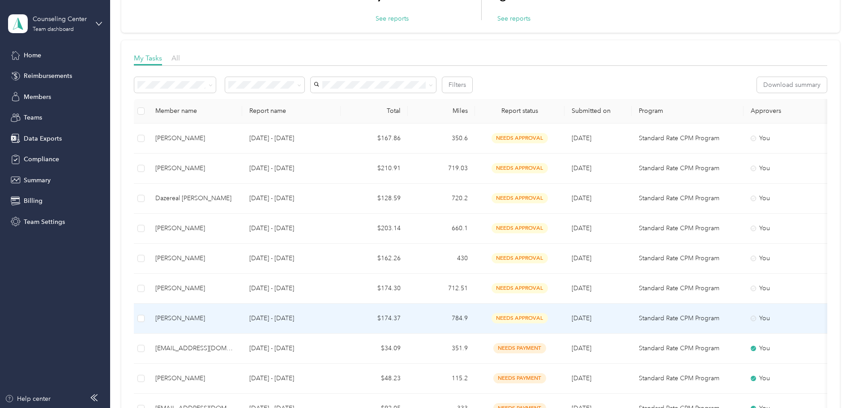
click at [235, 319] on div "[PERSON_NAME]" at bounding box center [195, 318] width 80 height 10
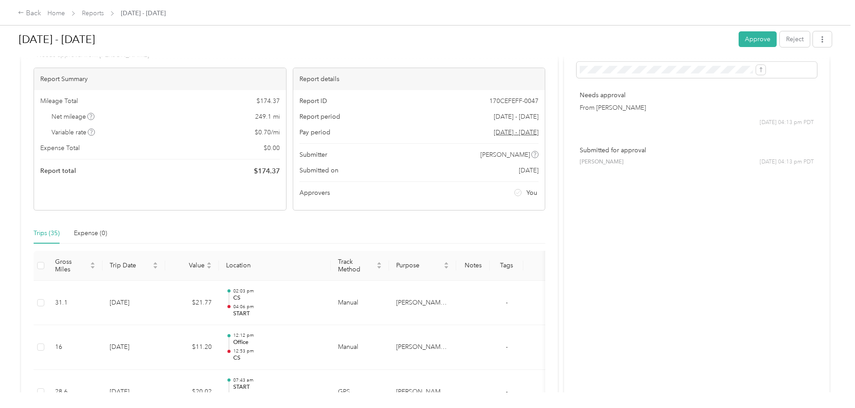
scroll to position [41, 0]
click at [738, 38] on button "Approve" at bounding box center [757, 39] width 38 height 16
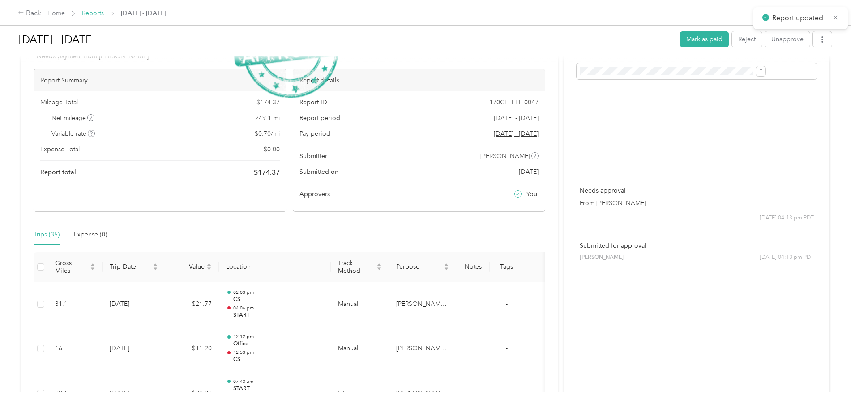
click at [104, 12] on link "Reports" at bounding box center [93, 13] width 22 height 8
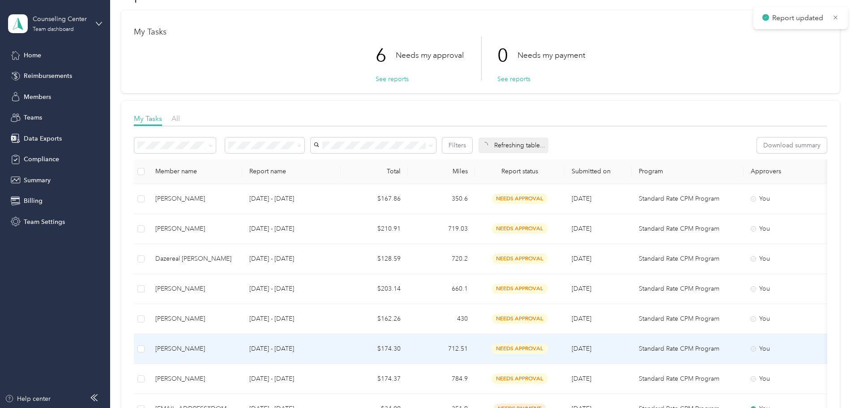
scroll to position [45, 0]
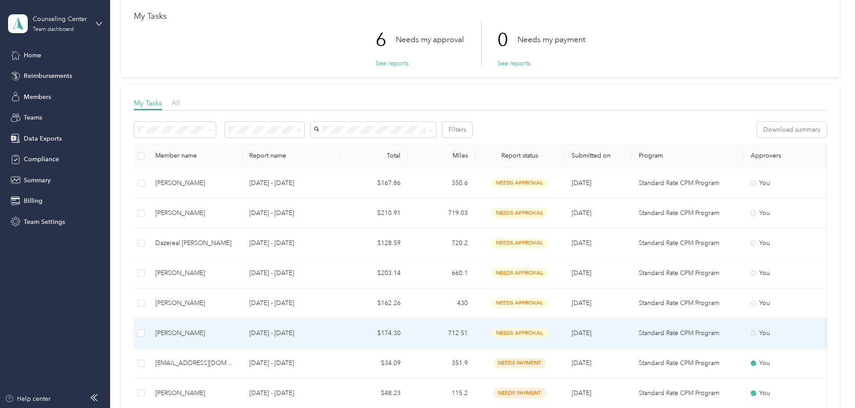
click at [341, 327] on td "[DATE] - [DATE]" at bounding box center [291, 333] width 98 height 30
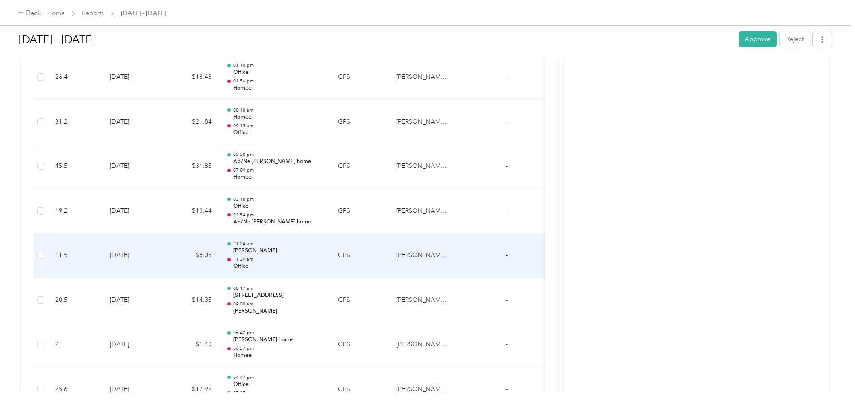
scroll to position [802, 0]
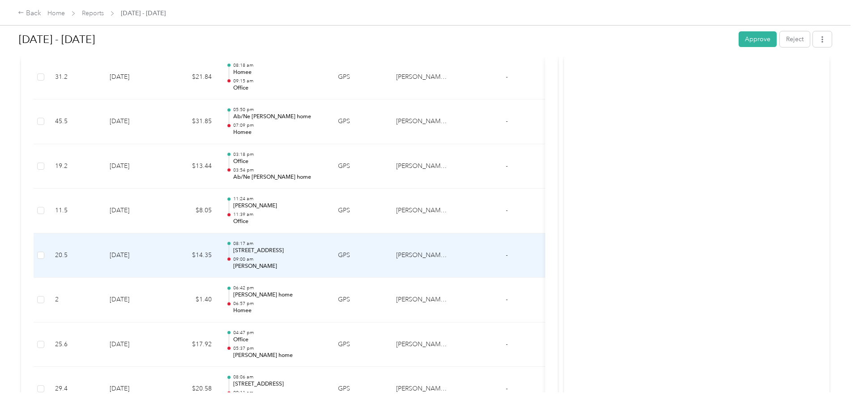
click at [324, 268] on p "[PERSON_NAME]" at bounding box center [278, 266] width 90 height 8
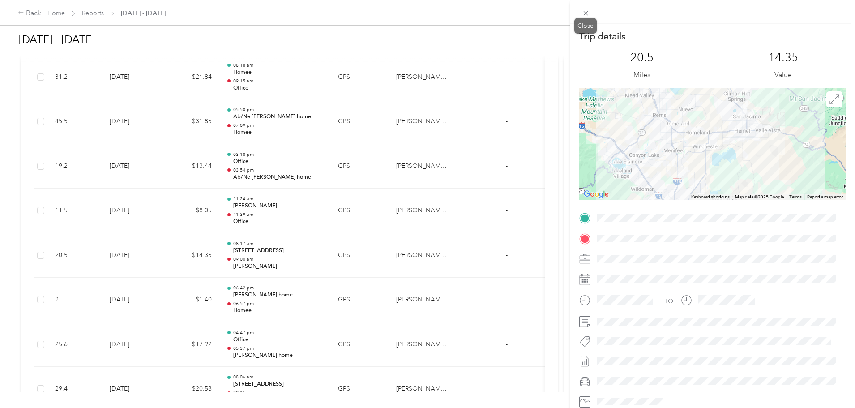
drag, startPoint x: 585, startPoint y: 12, endPoint x: 527, endPoint y: 42, distance: 65.6
click at [585, 13] on icon at bounding box center [586, 13] width 8 height 8
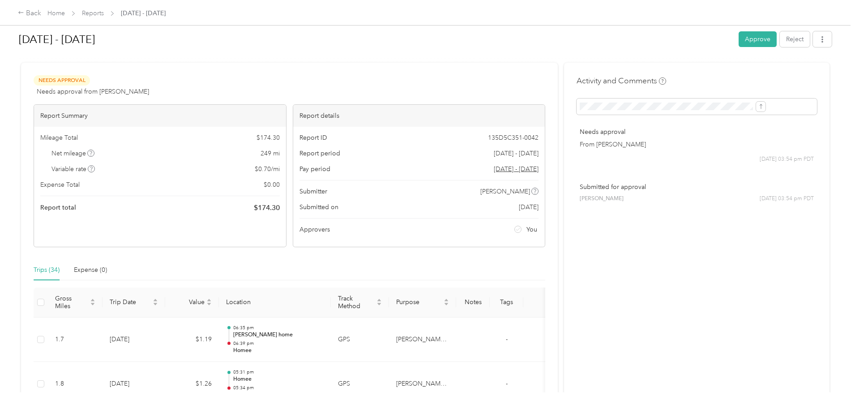
scroll to position [0, 0]
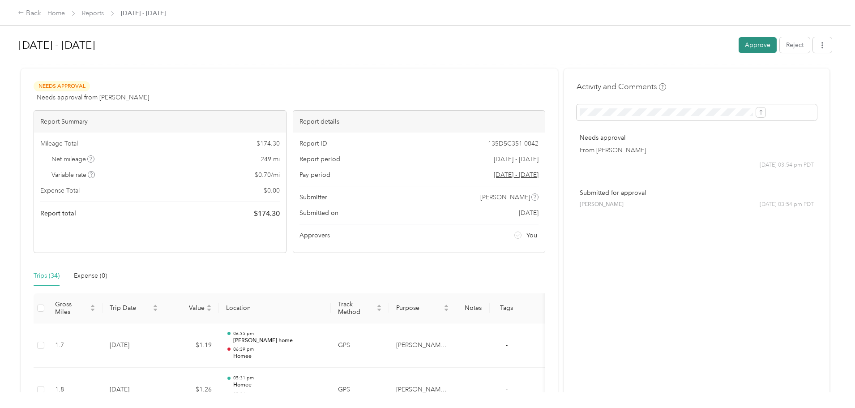
click at [738, 39] on button "Approve" at bounding box center [757, 45] width 38 height 16
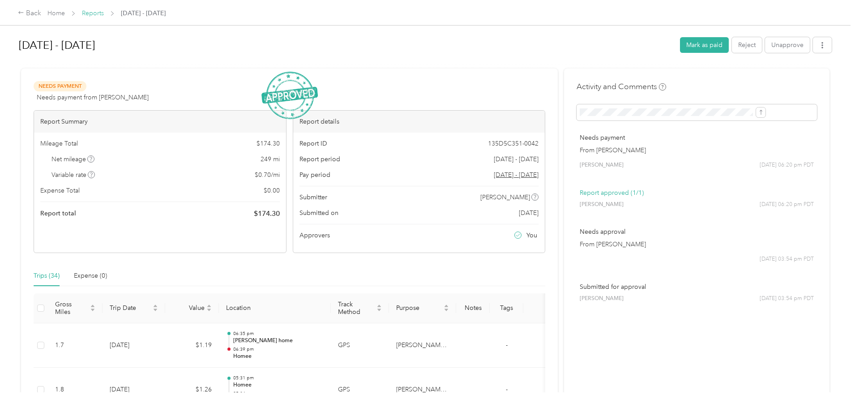
click at [104, 17] on link "Reports" at bounding box center [93, 13] width 22 height 8
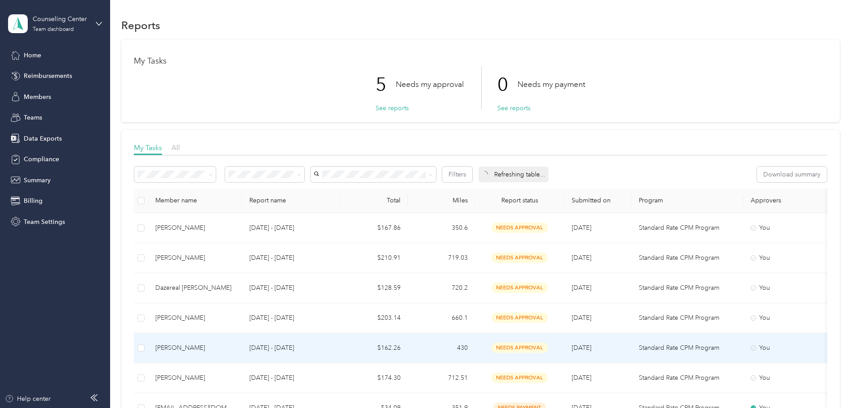
scroll to position [134, 0]
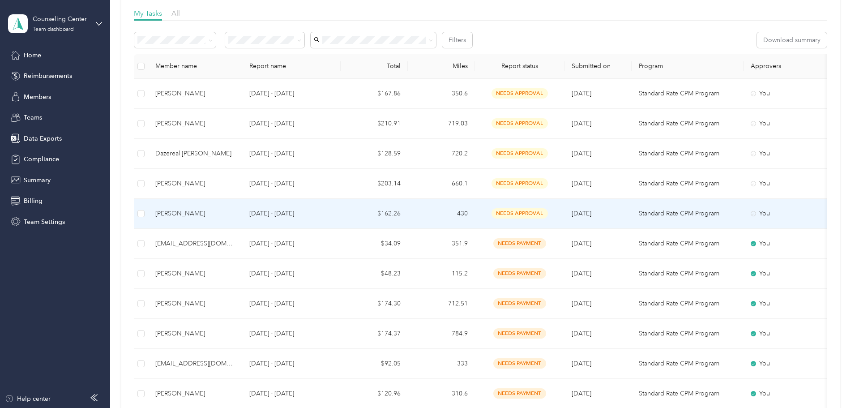
click at [341, 205] on td "[DATE] - [DATE]" at bounding box center [291, 214] width 98 height 30
